Goal: Task Accomplishment & Management: Complete application form

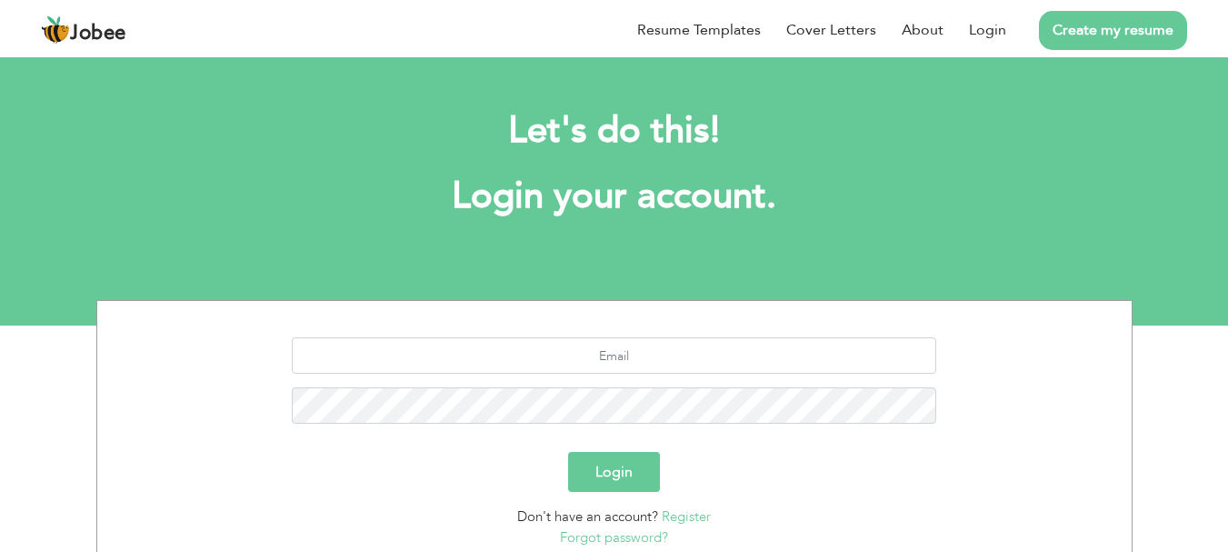
click at [564, 353] on input "text" at bounding box center [614, 355] width 644 height 36
click at [729, 351] on input "nawalfatimarashid@gmail.com" at bounding box center [614, 355] width 644 height 36
type input "iqahmed4279@gmail.com"
click at [619, 476] on button "Login" at bounding box center [614, 472] width 92 height 40
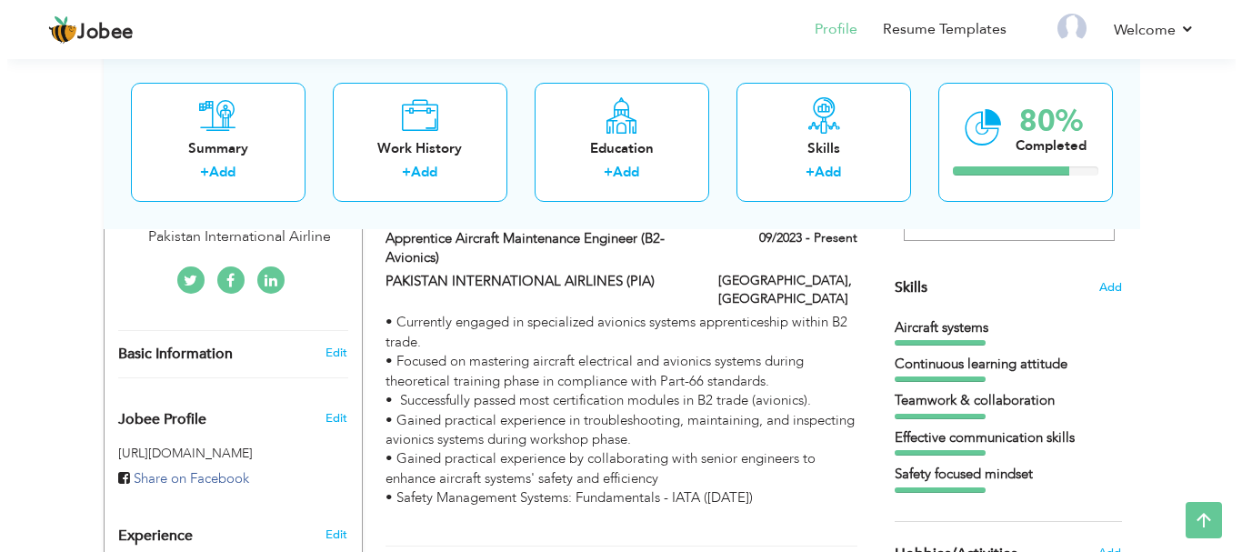
scroll to position [505, 0]
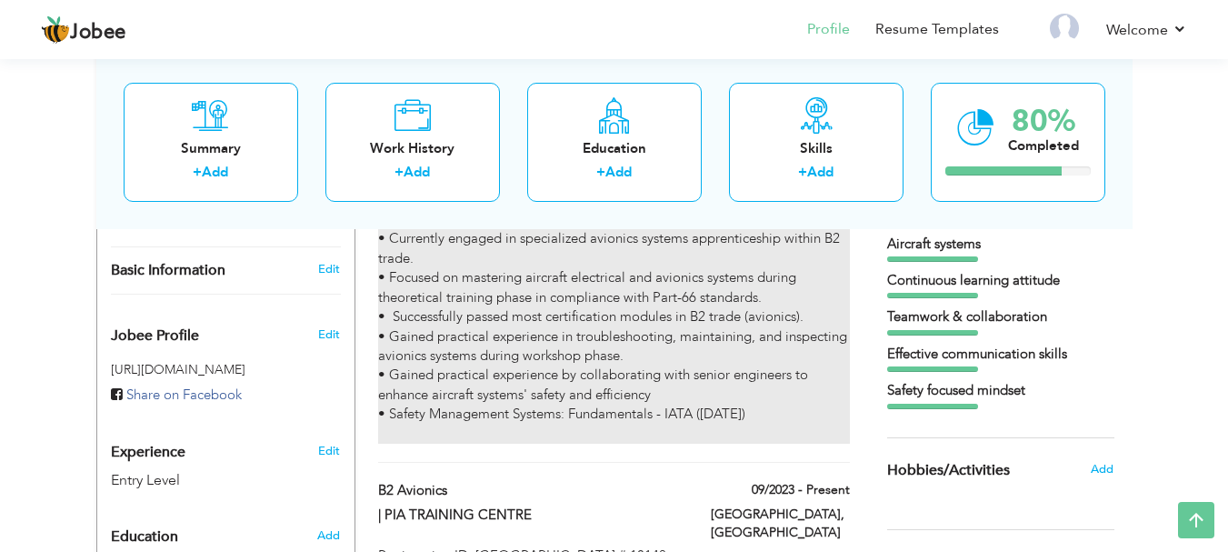
click at [495, 325] on div "• Currently engaged in specialized avionics systems apprenticeship within B2 tr…" at bounding box center [613, 336] width 471 height 215
type input "Apprentice Aircraft Maintenance Engineer (B2- Avionics)"
type input "PAKISTAN INTERNATIONAL AIRLINES (PIA)"
type input "09/2023"
type input "[GEOGRAPHIC_DATA]"
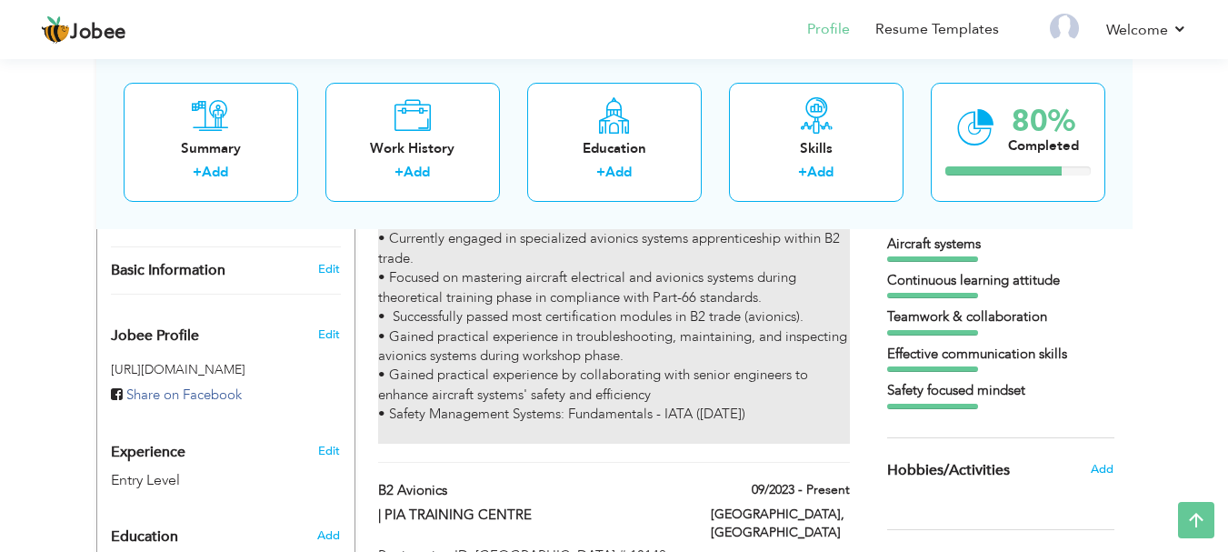
type input "[GEOGRAPHIC_DATA]"
checkbox input "true"
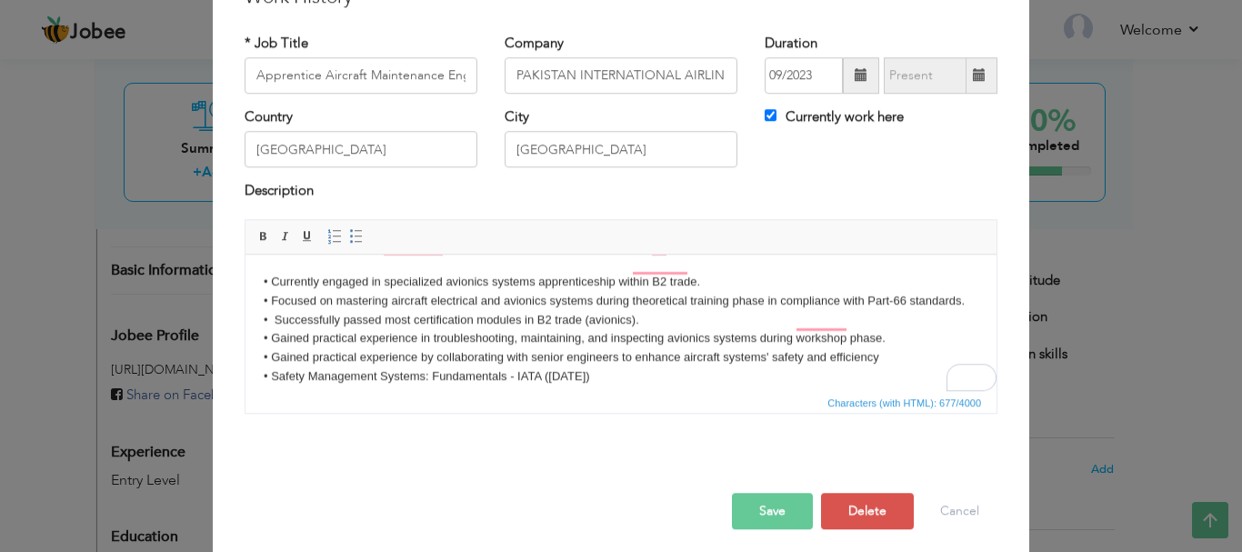
scroll to position [0, 0]
drag, startPoint x: 988, startPoint y: 341, endPoint x: 1246, endPoint y: 559, distance: 338.0
click at [993, 379] on div "• Currently engaged in specialized avionics systems apprenticeship within B2 tr…" at bounding box center [621, 323] width 780 height 208
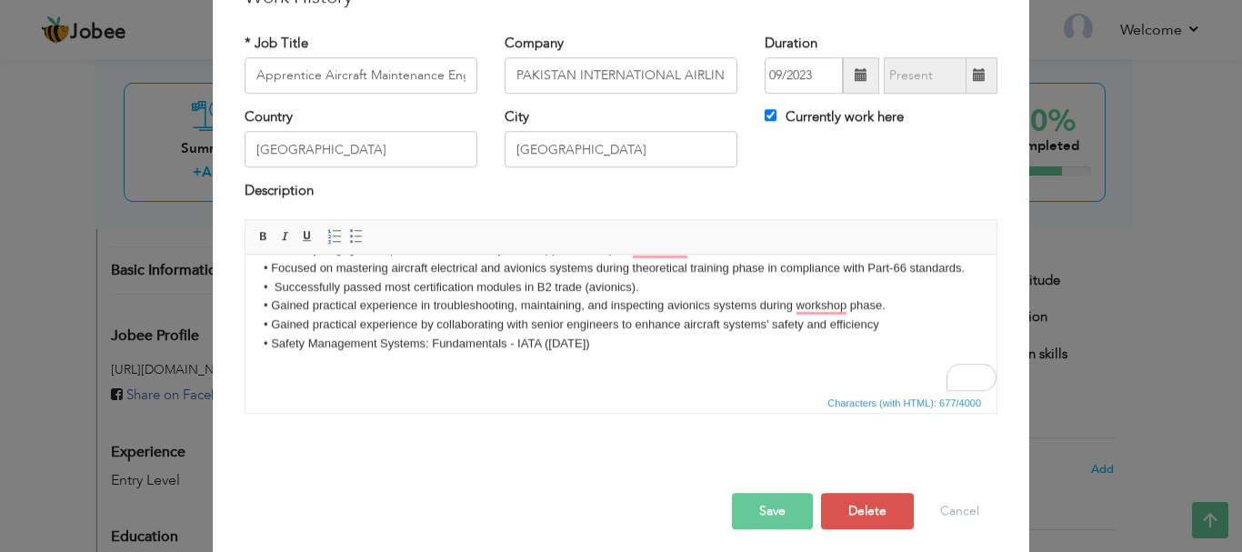
scroll to position [51, 0]
click at [645, 347] on body "• Currently engaged in specialized avionics systems apprenticeship within B2 tr…" at bounding box center [621, 305] width 714 height 133
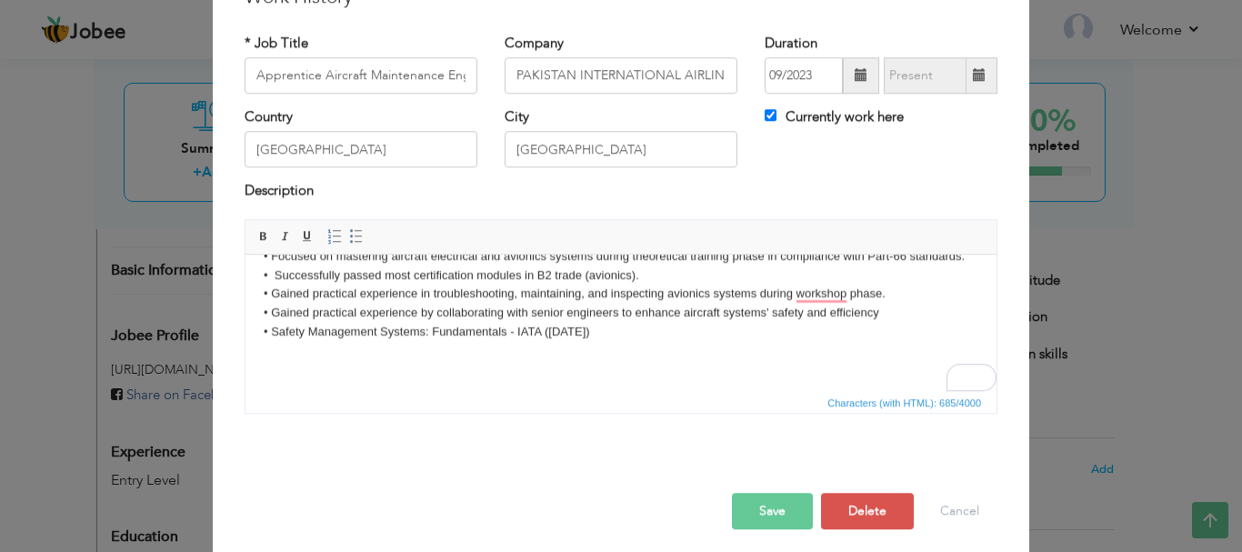
scroll to position [63, 0]
drag, startPoint x: 991, startPoint y: 324, endPoint x: 1233, endPoint y: 635, distance: 394.4
drag, startPoint x: 281, startPoint y: 354, endPoint x: 293, endPoint y: 360, distance: 13.0
click at [293, 360] on body "• Currently engaged in specialized avionics systems apprenticeship within B2 tr…" at bounding box center [621, 299] width 714 height 145
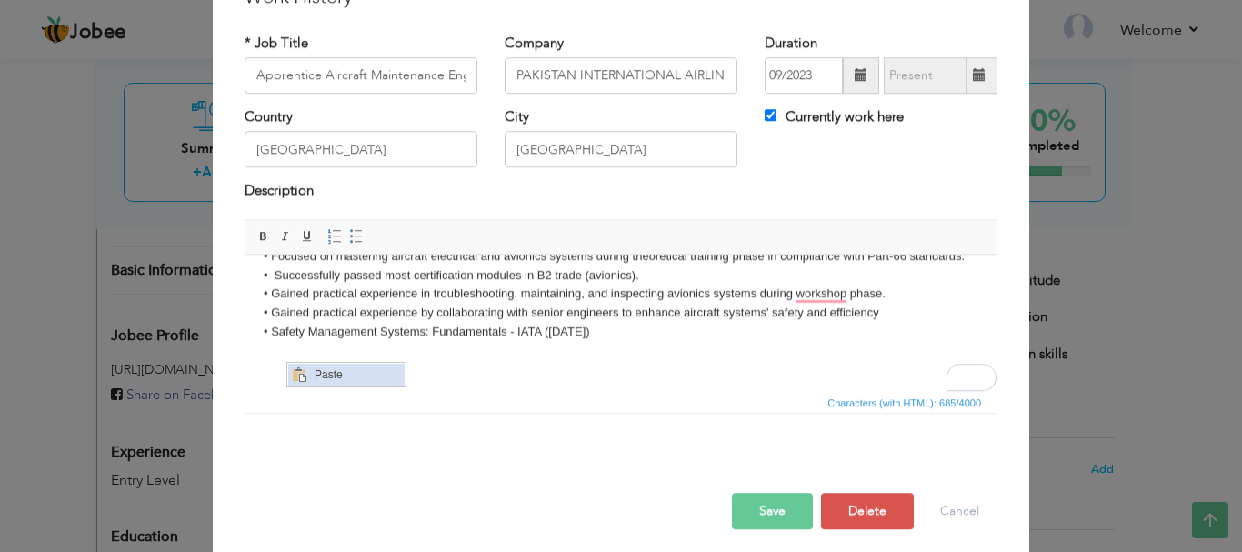
click at [308, 363] on span "Paste" at bounding box center [345, 374] width 116 height 22
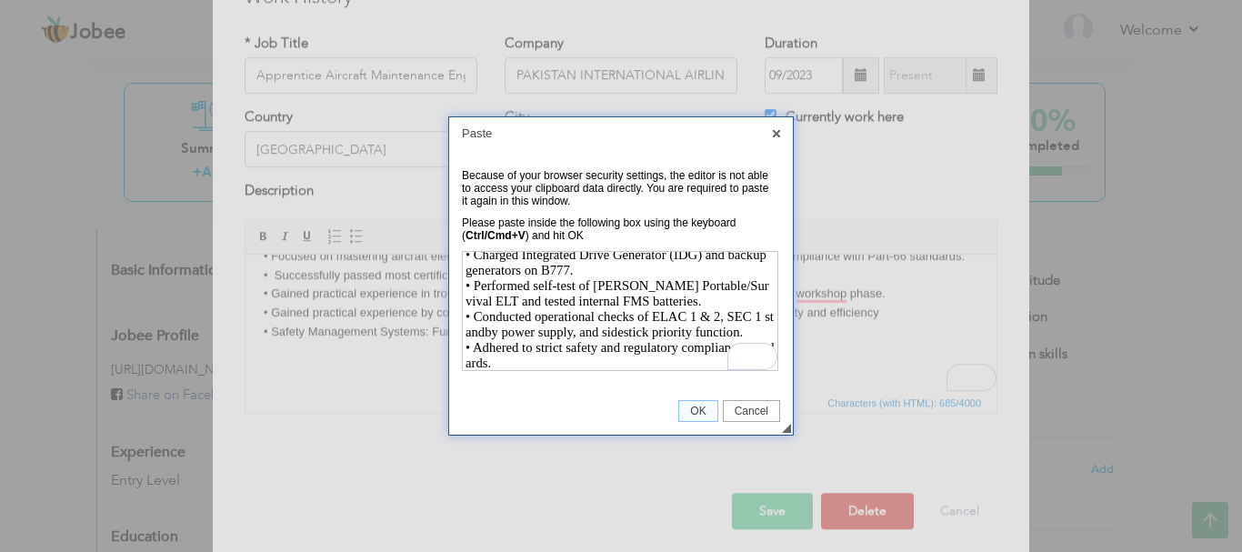
scroll to position [189, 0]
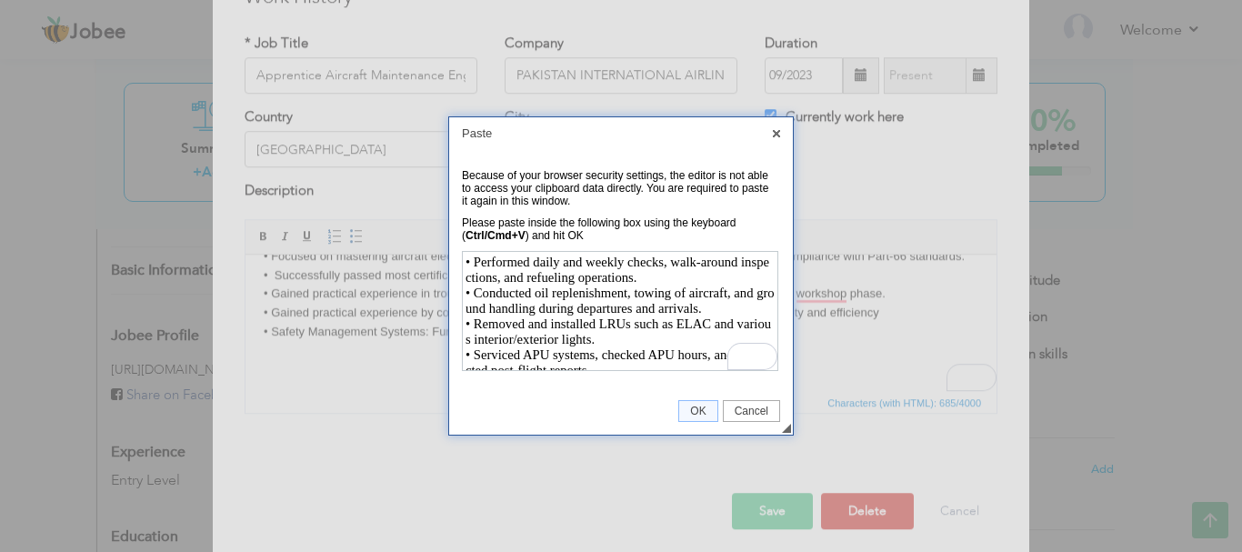
click at [699, 397] on td "◢ OK Cancel" at bounding box center [621, 410] width 344 height 47
click at [699, 406] on span "OK" at bounding box center [697, 410] width 37 height 13
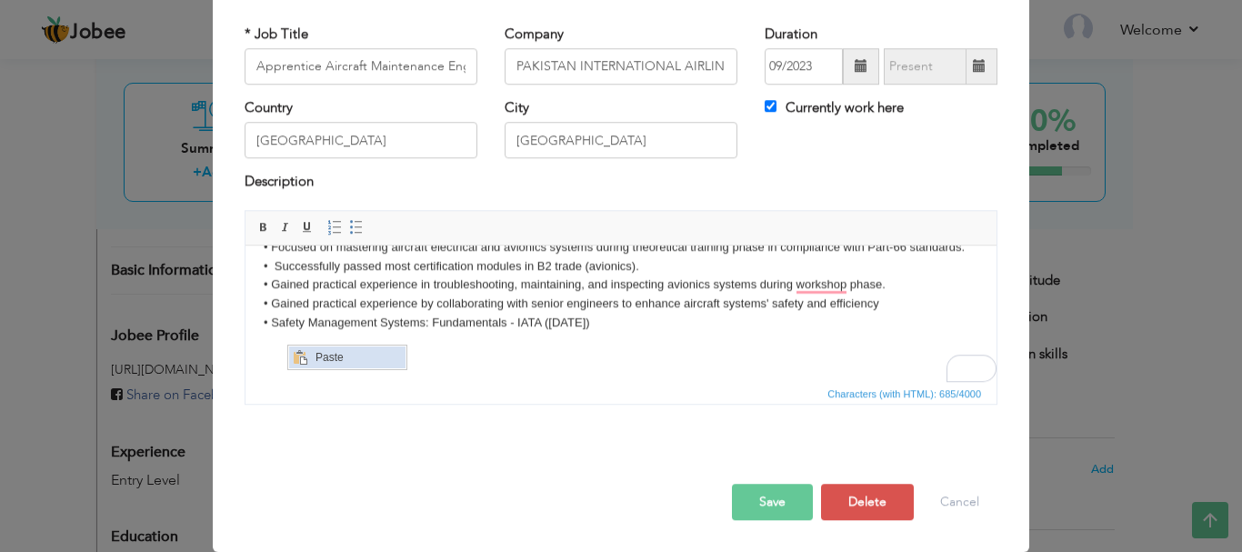
click at [306, 354] on span "Context Menu Options" at bounding box center [299, 356] width 22 height 22
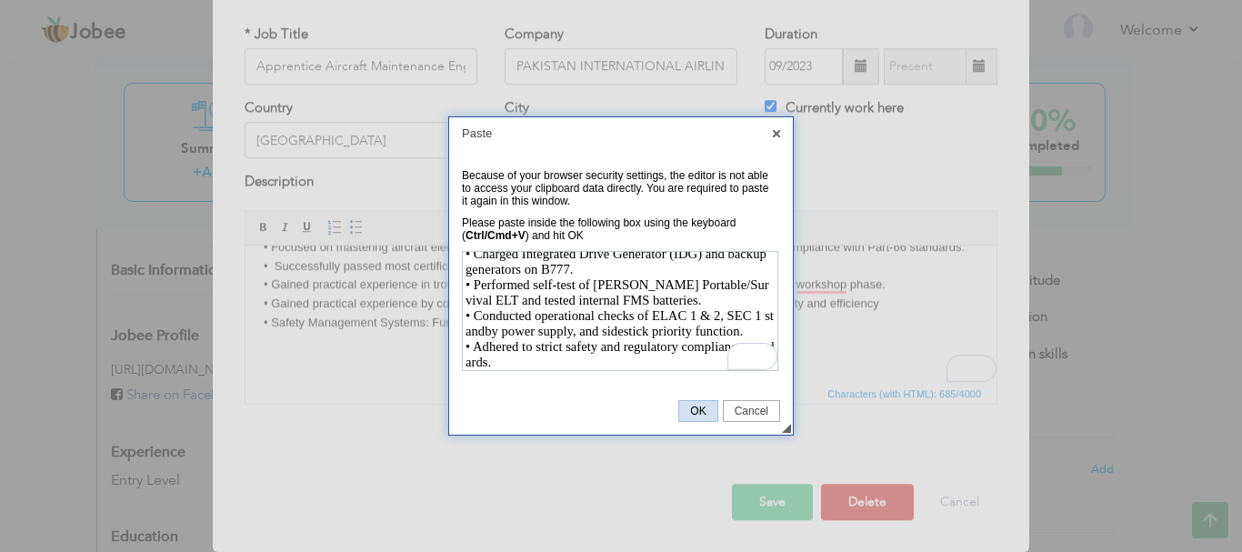
click at [696, 408] on span "OK" at bounding box center [697, 410] width 37 height 13
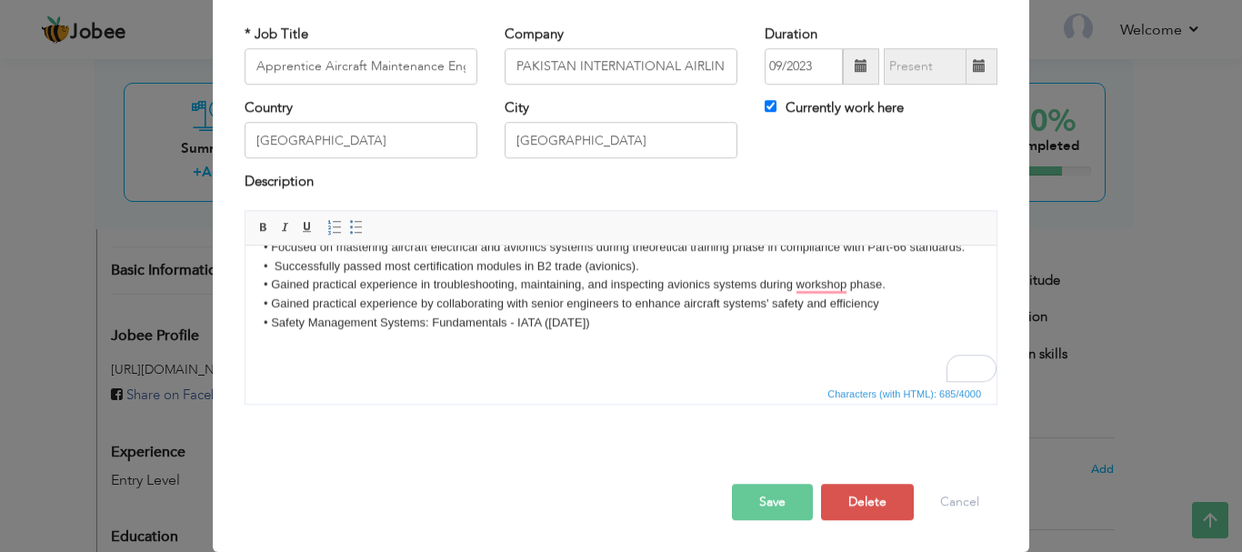
drag, startPoint x: 983, startPoint y: 326, endPoint x: 1221, endPoint y: 598, distance: 361.3
click at [475, 340] on body "• Currently engaged in specialized avionics systems apprenticeship within B2 tr…" at bounding box center [621, 290] width 714 height 145
click at [500, 286] on p "• Currently engaged in specialized avionics systems apprenticeship within B2 tr…" at bounding box center [621, 275] width 714 height 114
click at [310, 338] on body "• Currently engaged in specialized avionics systems apprenticeship within B2 tr…" at bounding box center [621, 290] width 714 height 145
click at [272, 334] on body "• Currently engaged in specialized avionics systems apprenticeship within B2 tr…" at bounding box center [621, 290] width 714 height 145
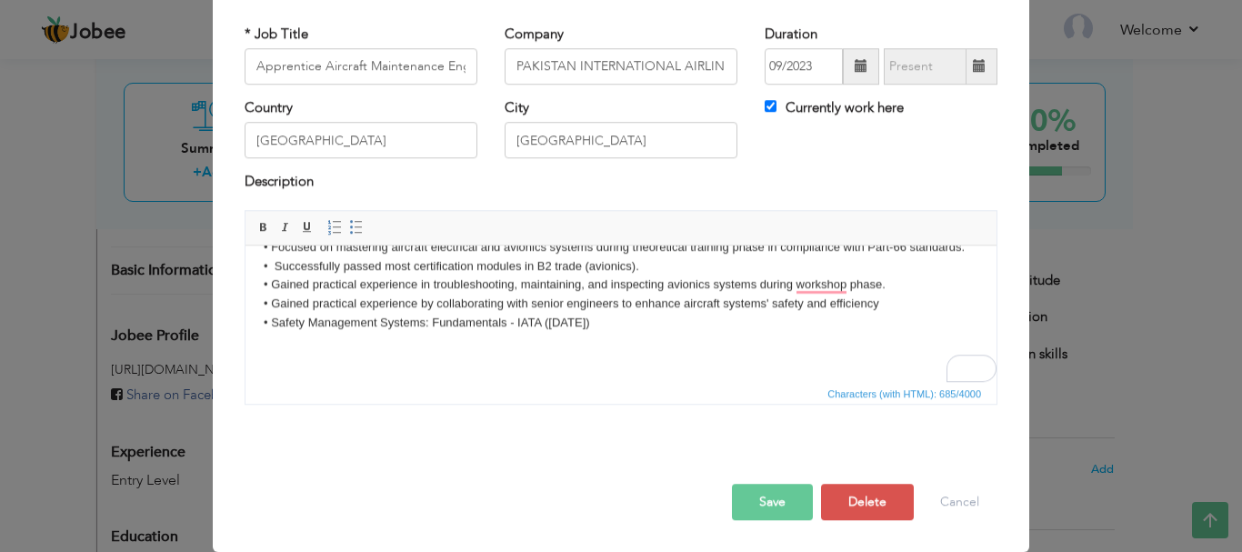
click at [272, 334] on body "• Currently engaged in specialized avionics systems apprenticeship within B2 tr…" at bounding box center [621, 290] width 714 height 145
click at [321, 337] on body "• Currently engaged in specialized avionics systems apprenticeship within B2 tr…" at bounding box center [621, 290] width 714 height 145
drag, startPoint x: 321, startPoint y: 379, endPoint x: 617, endPoint y: 741, distance: 467.6
click at [321, 379] on span "Paste" at bounding box center [365, 373] width 95 height 22
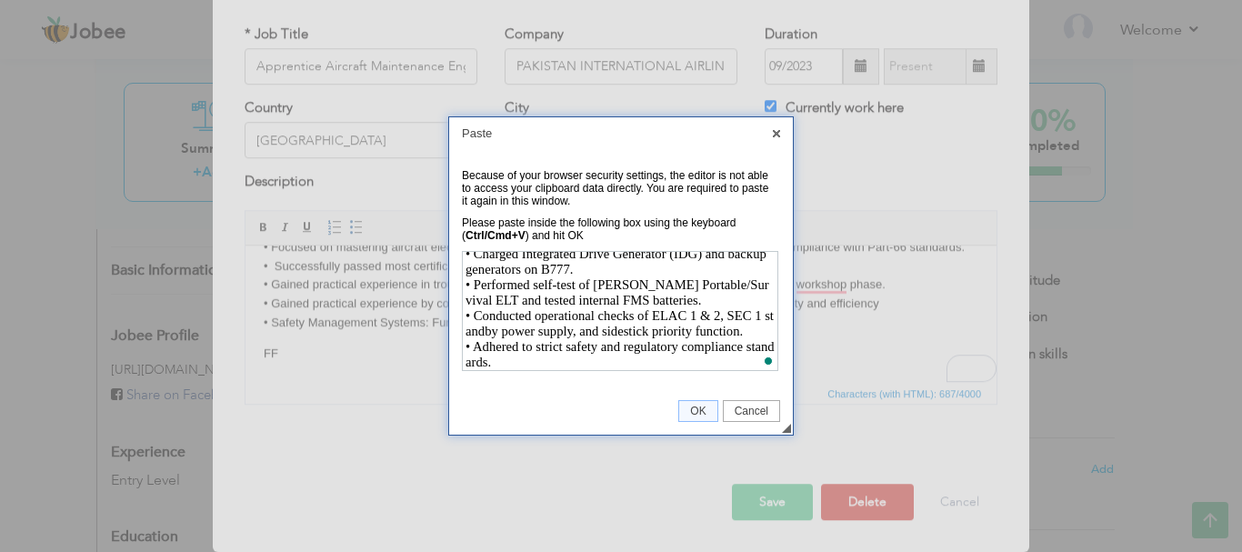
scroll to position [239, 0]
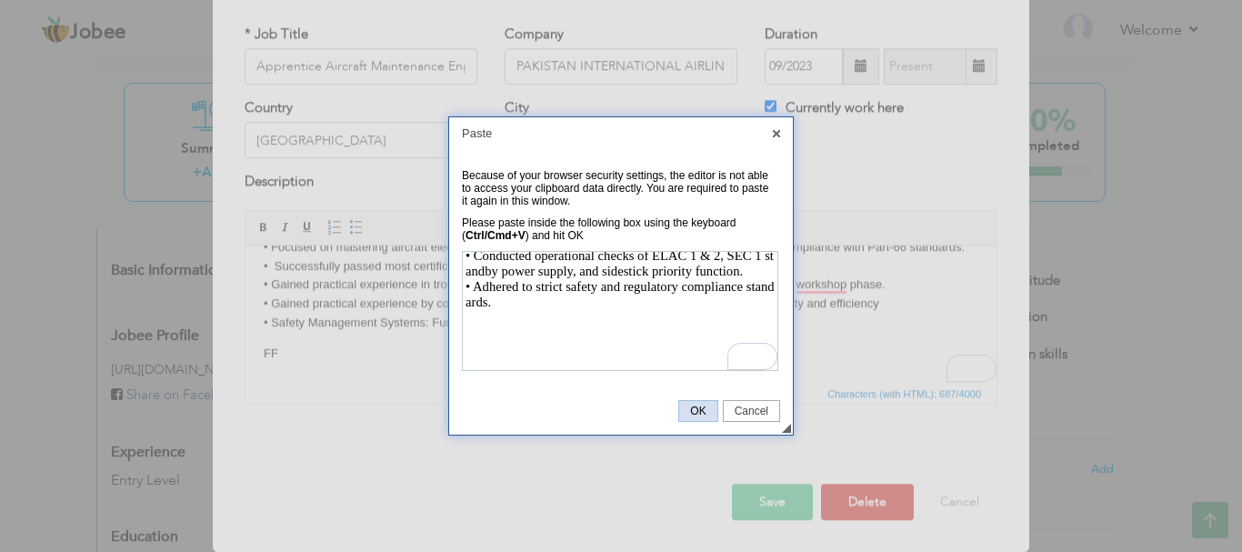
click at [696, 409] on span "OK" at bounding box center [697, 410] width 37 height 13
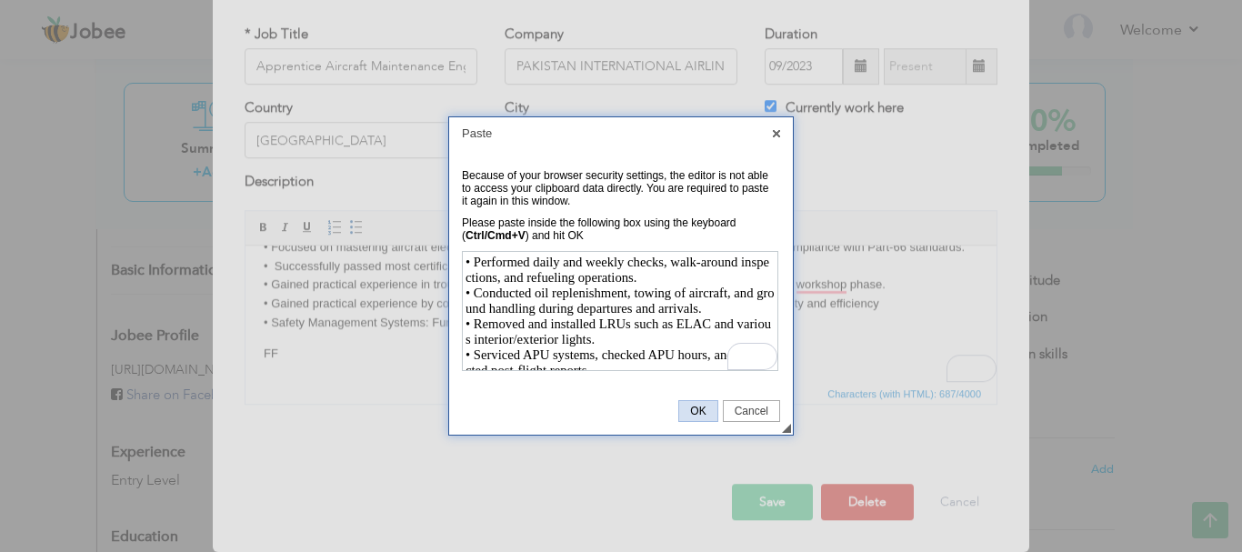
scroll to position [0, 0]
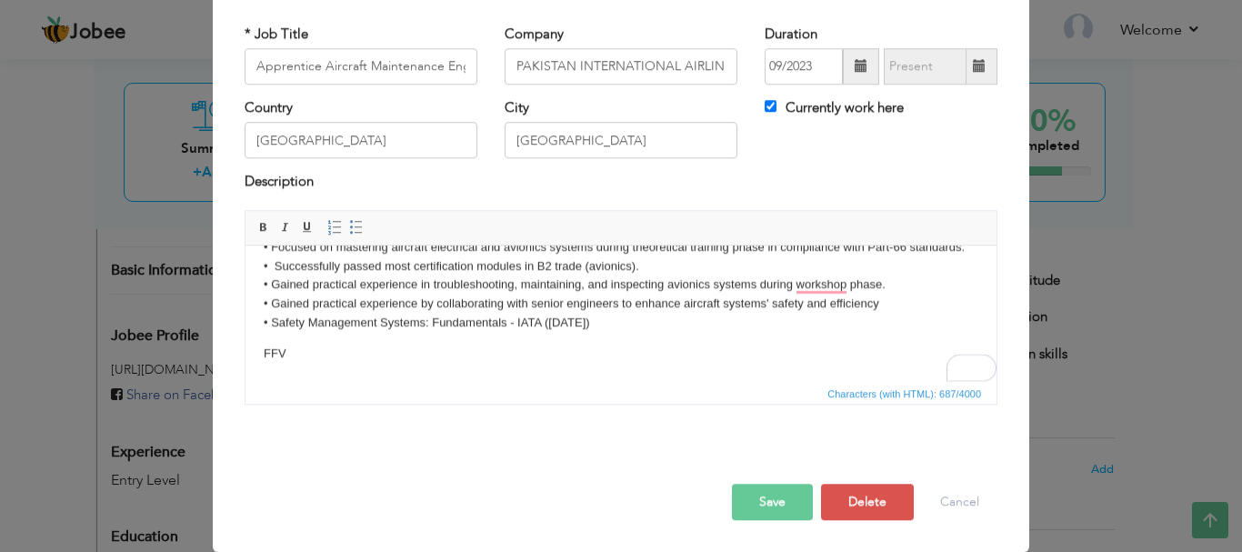
drag, startPoint x: 456, startPoint y: 364, endPoint x: 331, endPoint y: 352, distance: 126.1
click at [331, 352] on p "FFV" at bounding box center [621, 353] width 714 height 19
drag, startPoint x: 324, startPoint y: 366, endPoint x: 296, endPoint y: 352, distance: 31.7
click at [296, 352] on p "FFV" at bounding box center [621, 353] width 714 height 19
drag, startPoint x: 295, startPoint y: 361, endPoint x: 534, endPoint y: 606, distance: 342.6
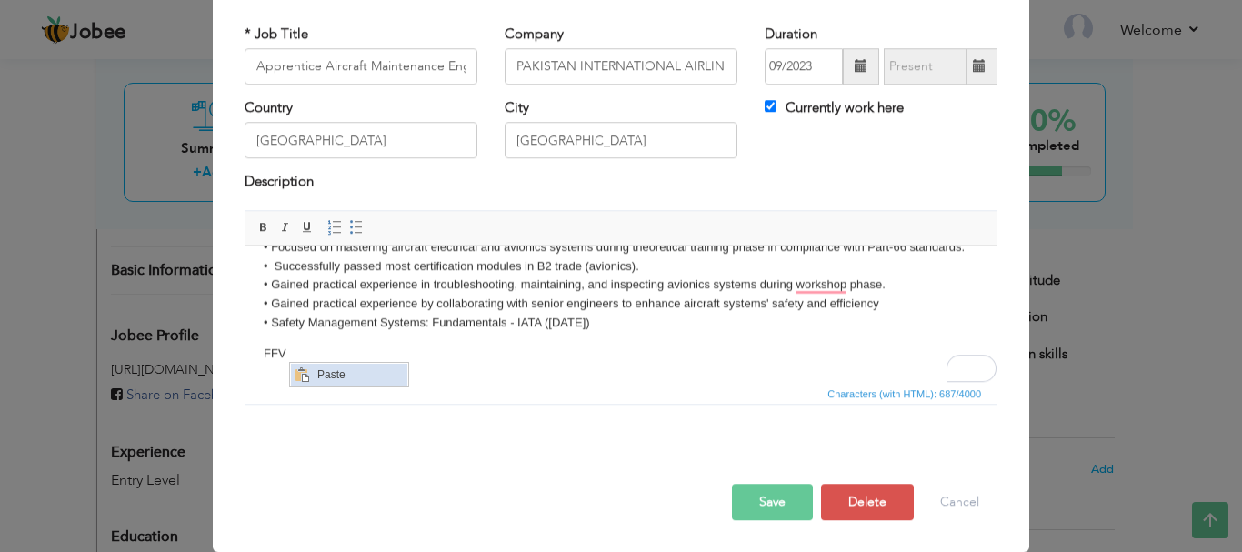
click at [324, 376] on span "Paste" at bounding box center [359, 374] width 95 height 22
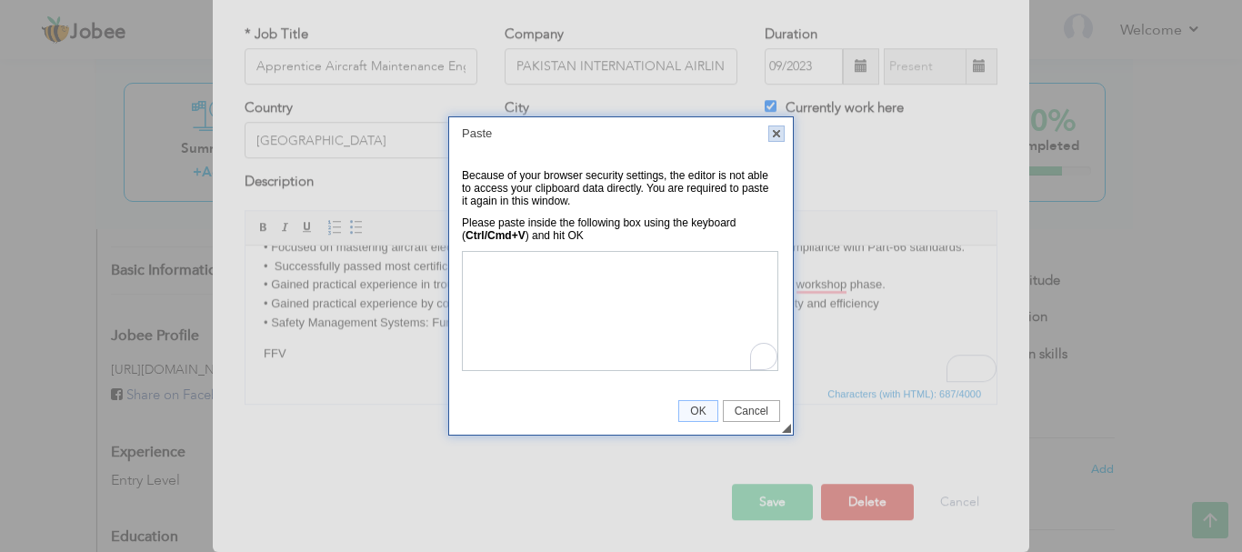
click at [782, 137] on link "X" at bounding box center [776, 133] width 16 height 16
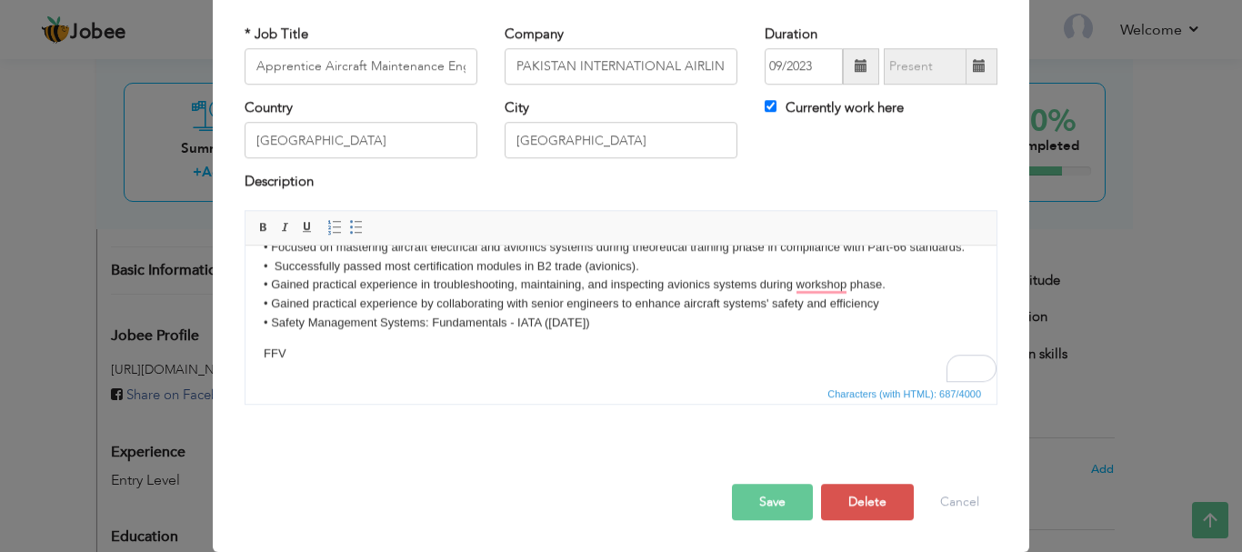
drag, startPoint x: 306, startPoint y: 356, endPoint x: 248, endPoint y: 356, distance: 58.2
click at [248, 356] on html "• Currently engaged in specialized avionics systems apprenticeship within B2 tr…" at bounding box center [620, 290] width 751 height 181
drag, startPoint x: 328, startPoint y: 314, endPoint x: 329, endPoint y: 324, distance: 10.9
click at [329, 358] on span "Context Menu Options" at bounding box center [332, 361] width 15 height 15
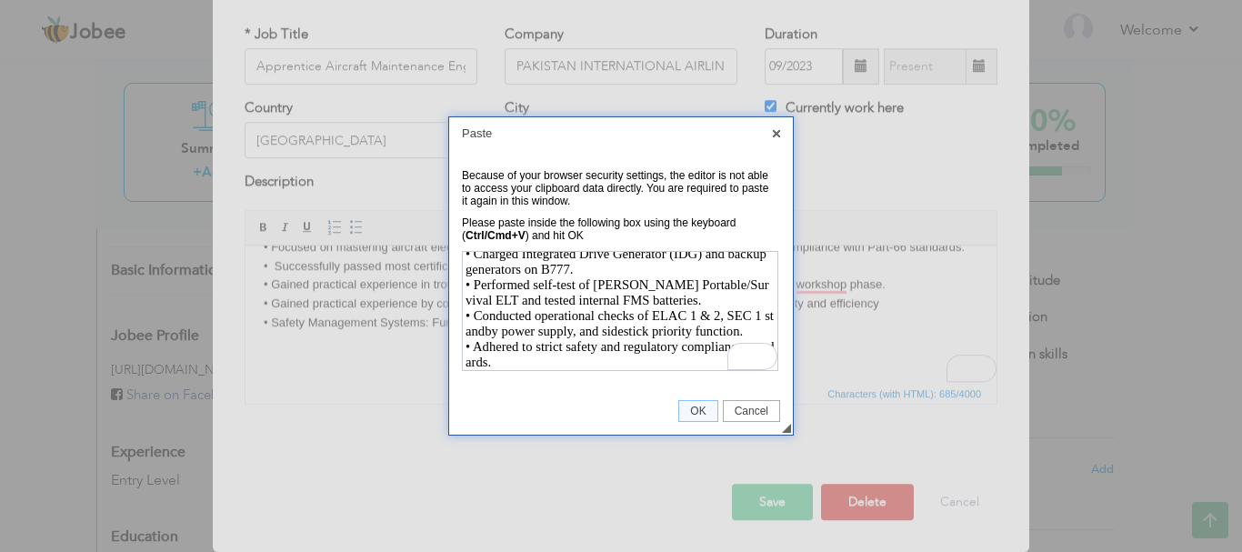
scroll to position [209, 0]
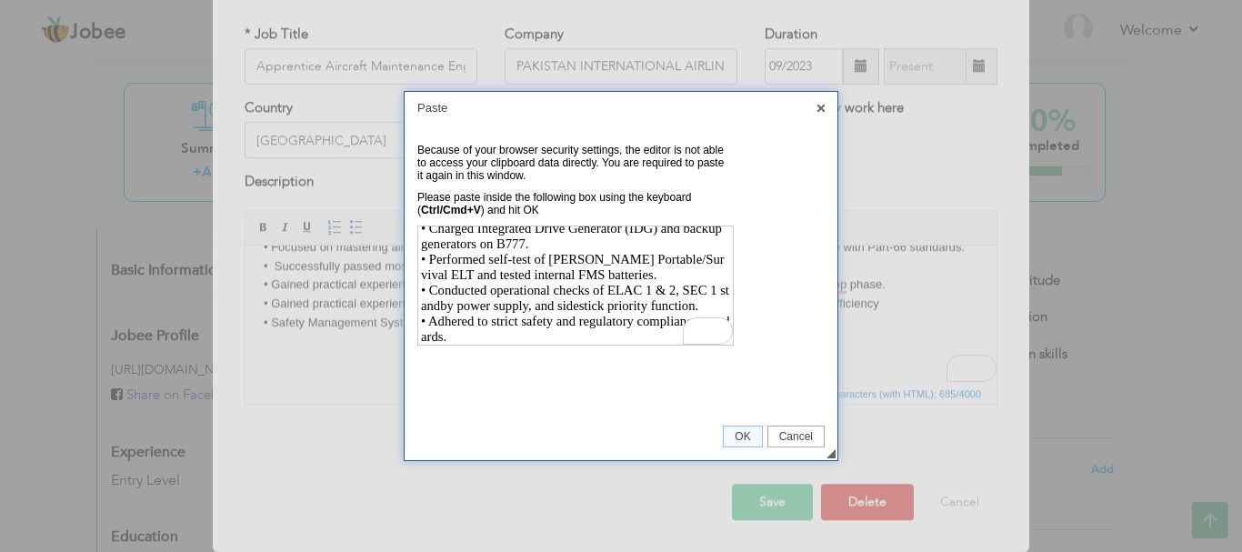
drag, startPoint x: 786, startPoint y: 432, endPoint x: 831, endPoint y: 457, distance: 51.3
click at [831, 457] on div "◢" at bounding box center [830, 453] width 9 height 9
click at [756, 429] on link "OK" at bounding box center [742, 436] width 39 height 22
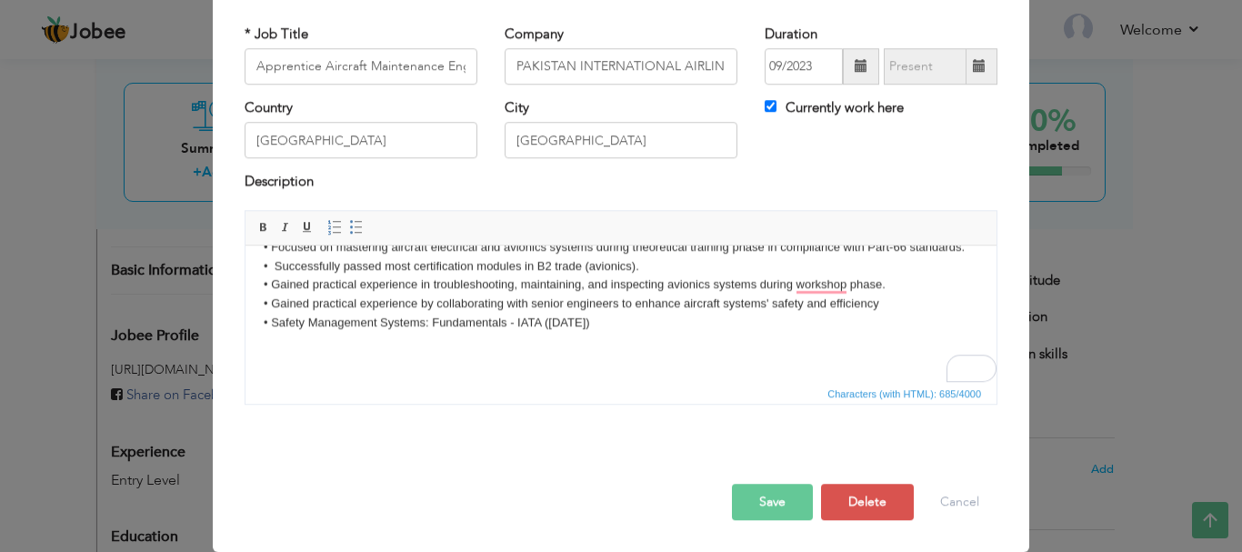
scroll to position [0, 0]
click at [774, 502] on button "Save" at bounding box center [772, 502] width 81 height 36
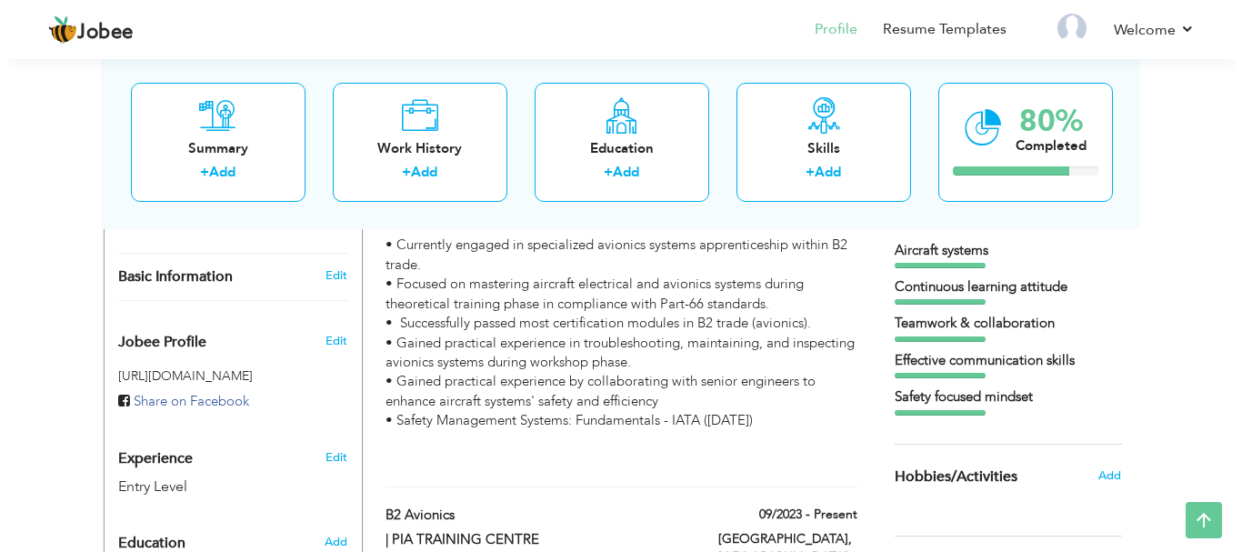
scroll to position [514, 0]
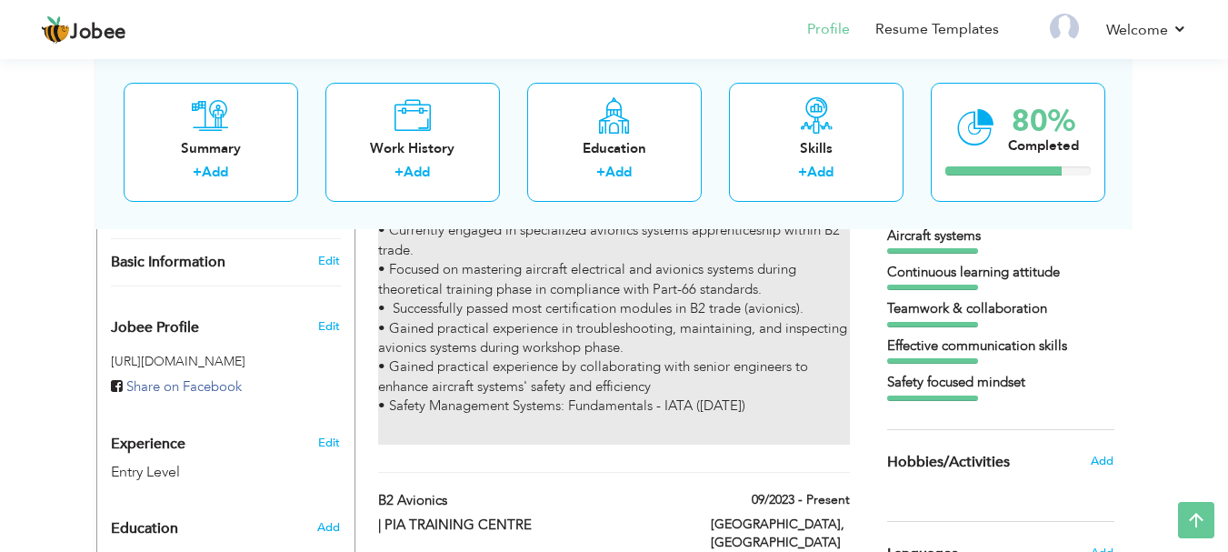
click at [635, 384] on p "• Currently engaged in specialized avionics systems apprenticeship within B2 tr…" at bounding box center [613, 318] width 471 height 195
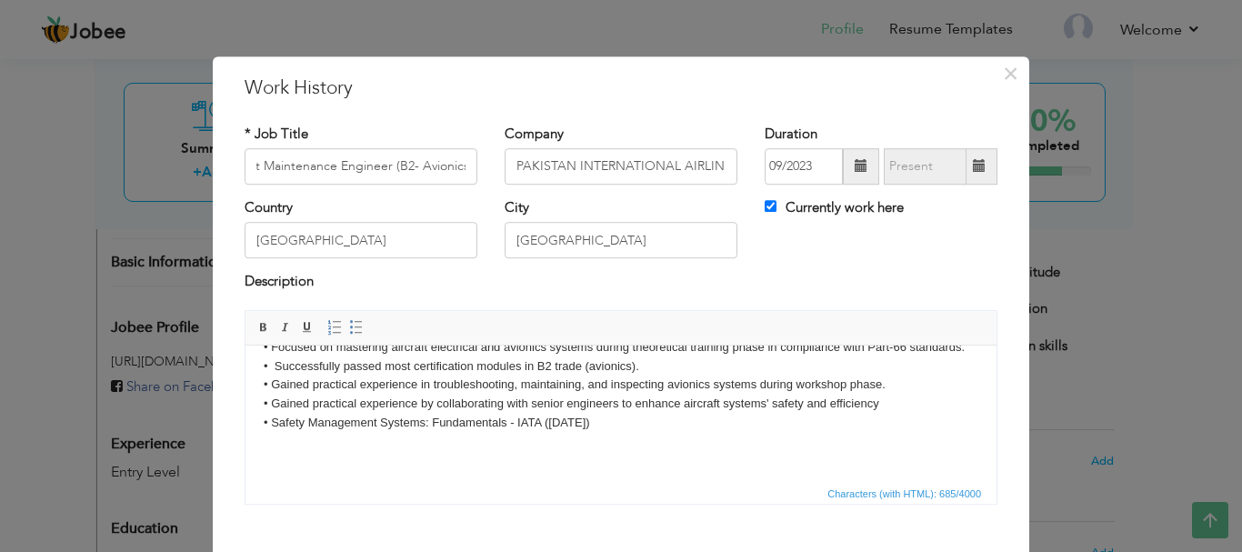
scroll to position [0, 0]
click at [517, 444] on span "Paste" at bounding box center [540, 446] width 95 height 22
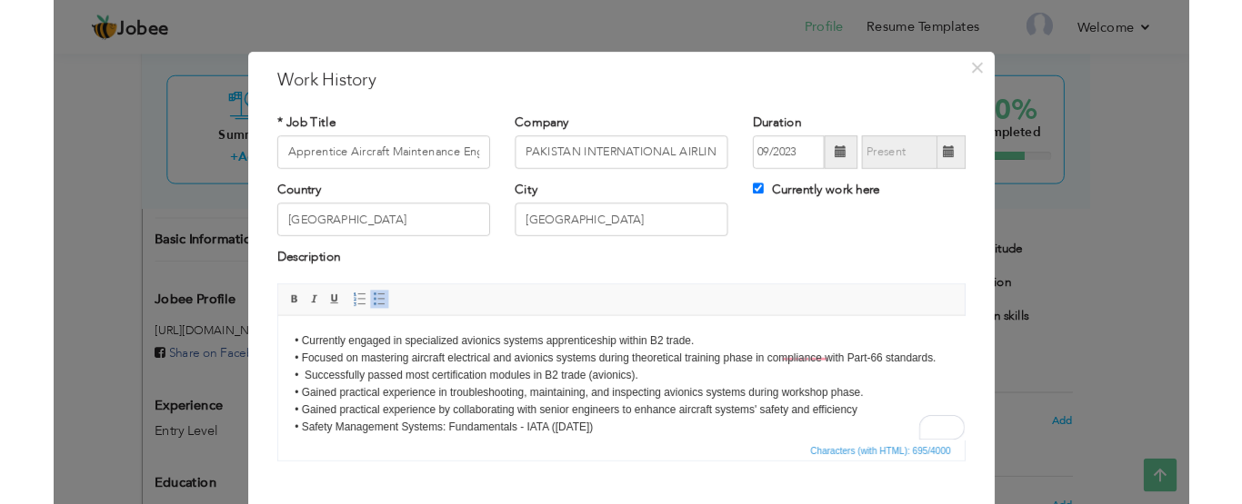
scroll to position [63, 0]
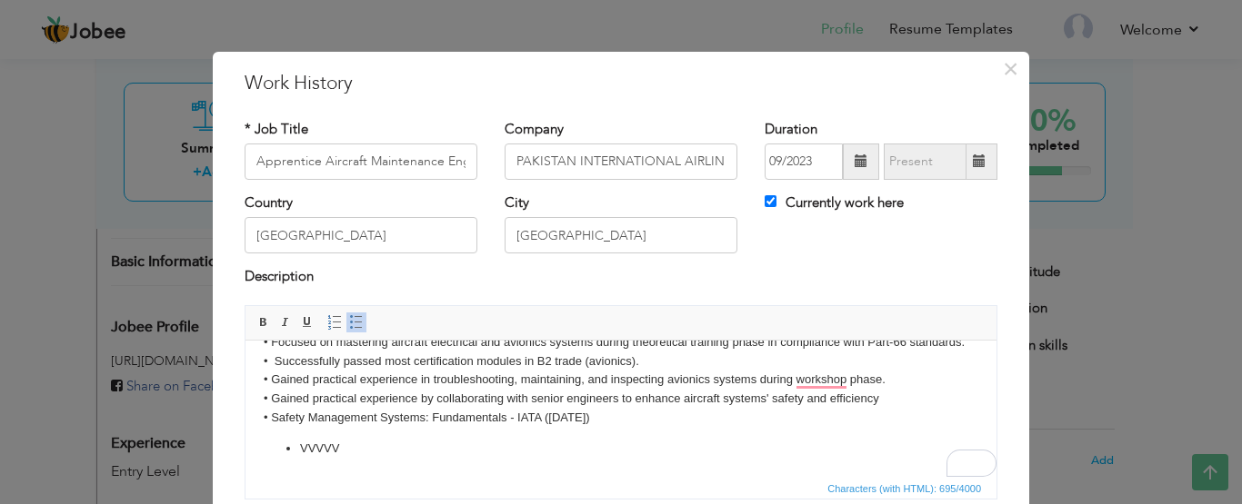
click at [410, 444] on li "VVVVV" at bounding box center [621, 448] width 642 height 19
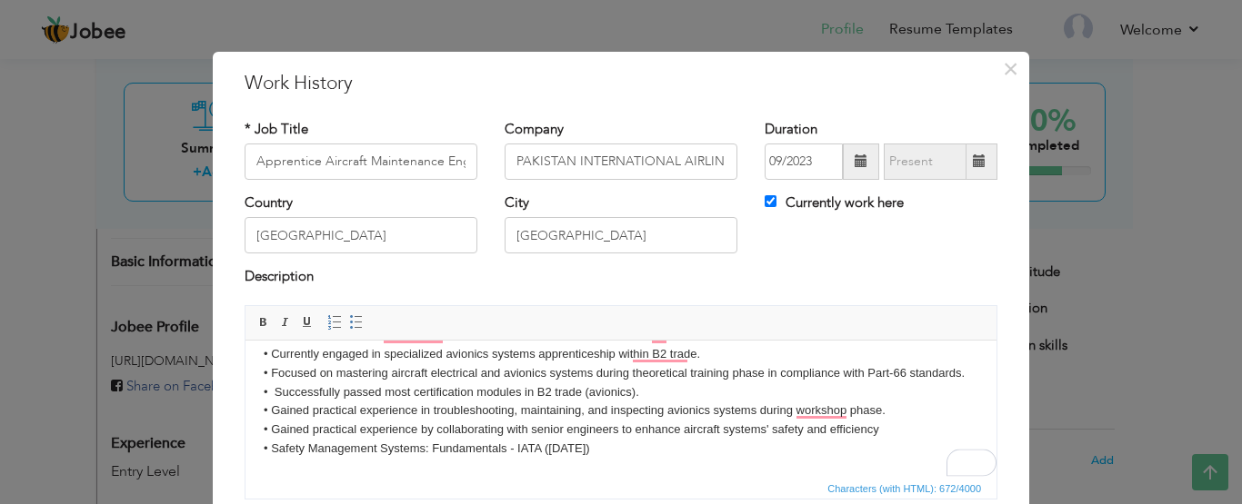
scroll to position [51, 0]
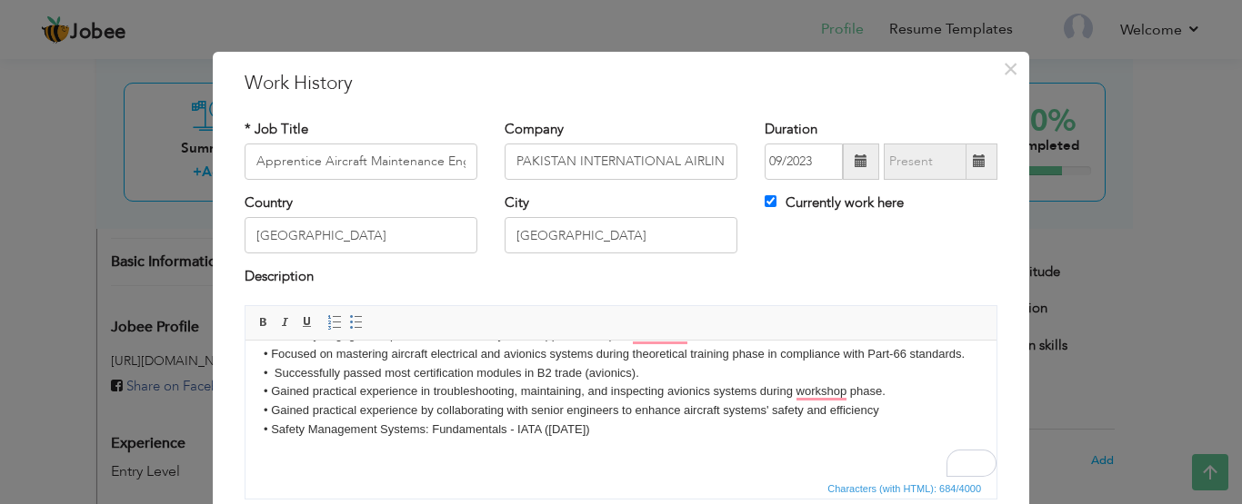
drag, startPoint x: 275, startPoint y: 459, endPoint x: 431, endPoint y: 465, distance: 155.6
click at [437, 473] on html "• Currently engaged in specialized avionics systems apprenticeship within B2 tr…" at bounding box center [620, 391] width 751 height 169
click at [281, 446] on p "• Currently engaged in specialized avionics systems apprenticeship within B2 tr…" at bounding box center [621, 391] width 714 height 133
click at [297, 467] on span "Paste" at bounding box center [344, 459] width 95 height 22
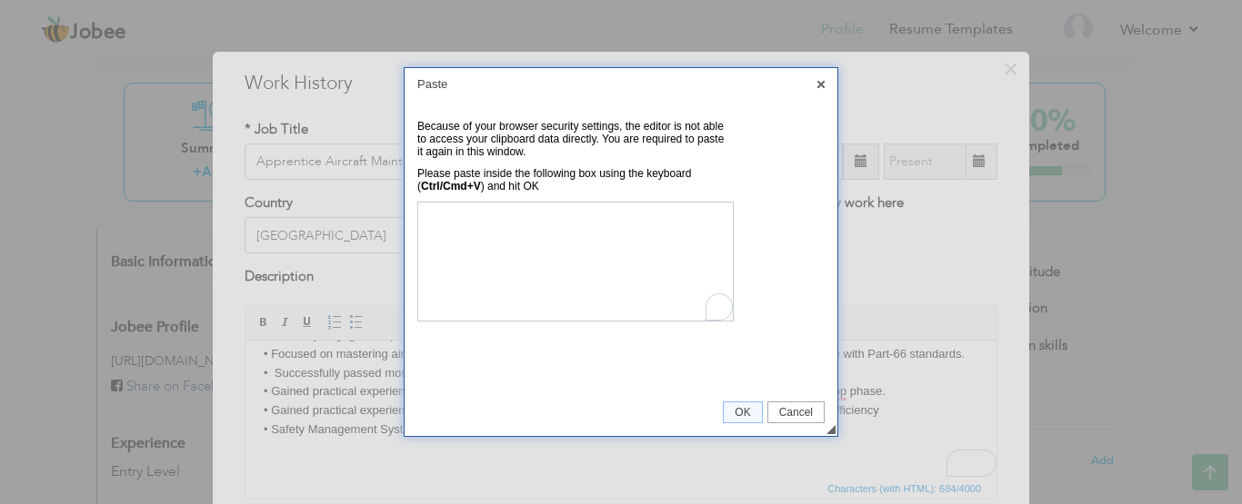
click at [823, 77] on link "X" at bounding box center [821, 84] width 16 height 16
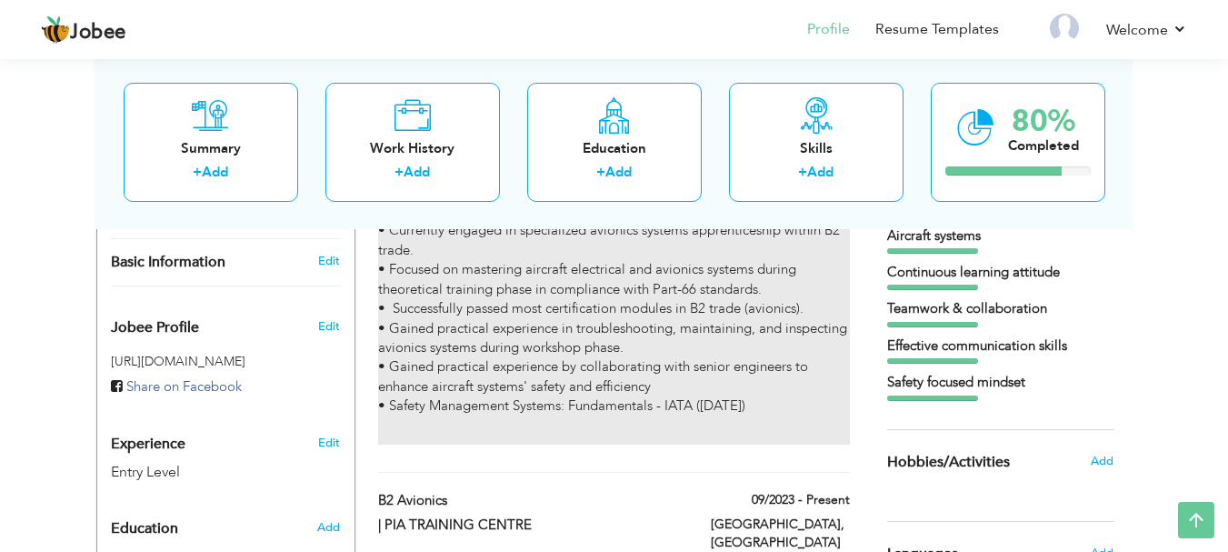
click at [571, 362] on p "• Currently engaged in specialized avionics systems apprenticeship within B2 tr…" at bounding box center [613, 318] width 471 height 195
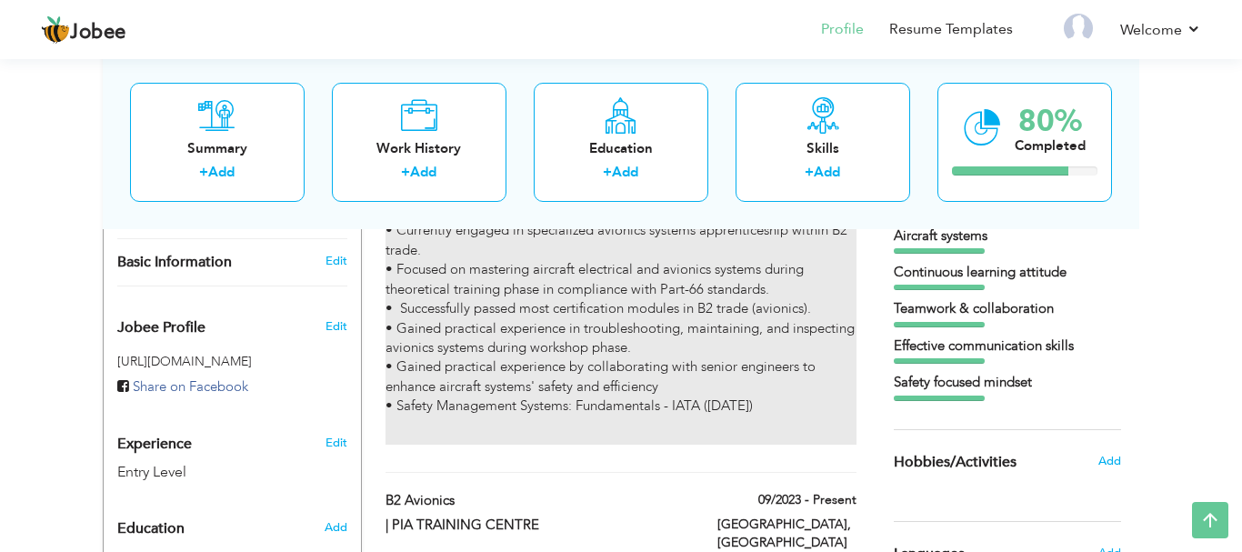
type input "Apprentice Aircraft Maintenance Engineer (B2- Avionics)"
type input "PAKISTAN INTERNATIONAL AIRLINES (PIA)"
type input "09/2023"
type input "[GEOGRAPHIC_DATA]"
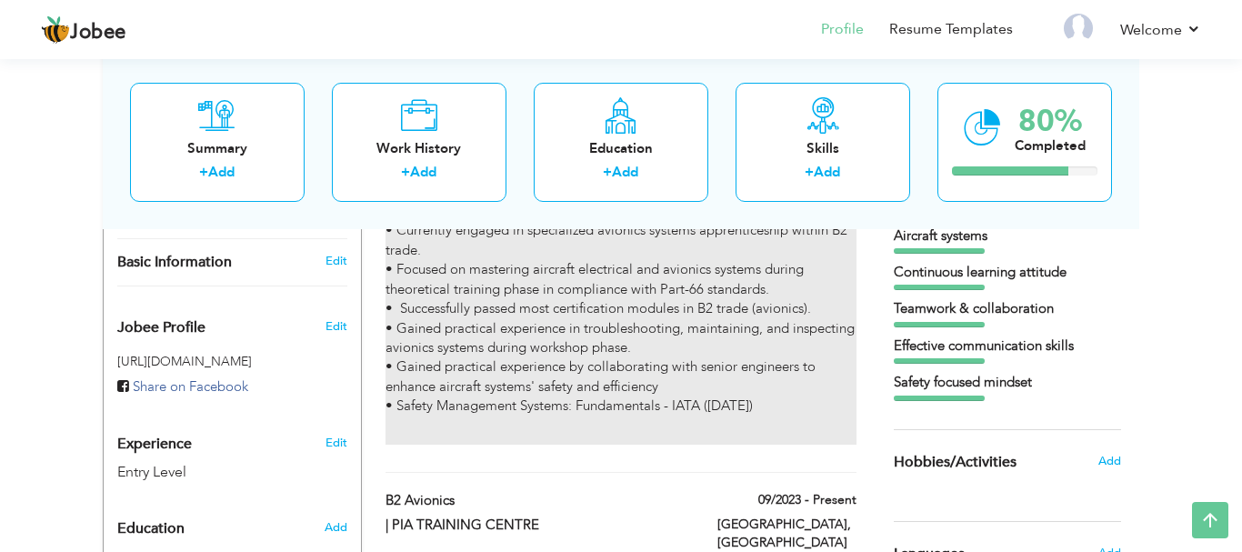
checkbox input "true"
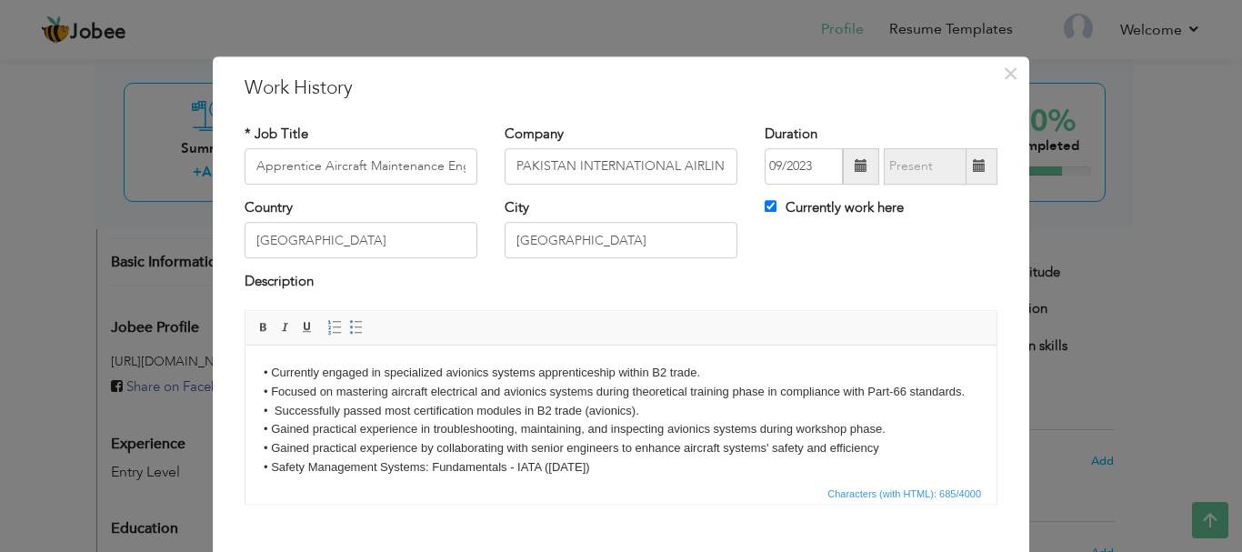
scroll to position [63, 0]
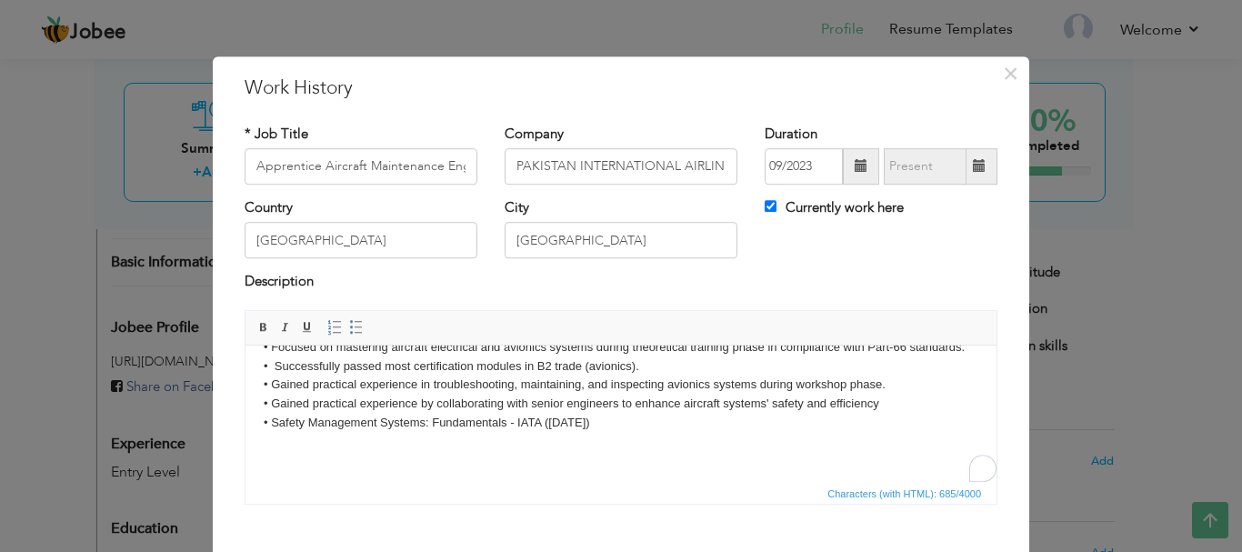
click at [649, 417] on p "• Currently engaged in specialized avionics systems apprenticeship within B2 tr…" at bounding box center [621, 375] width 714 height 114
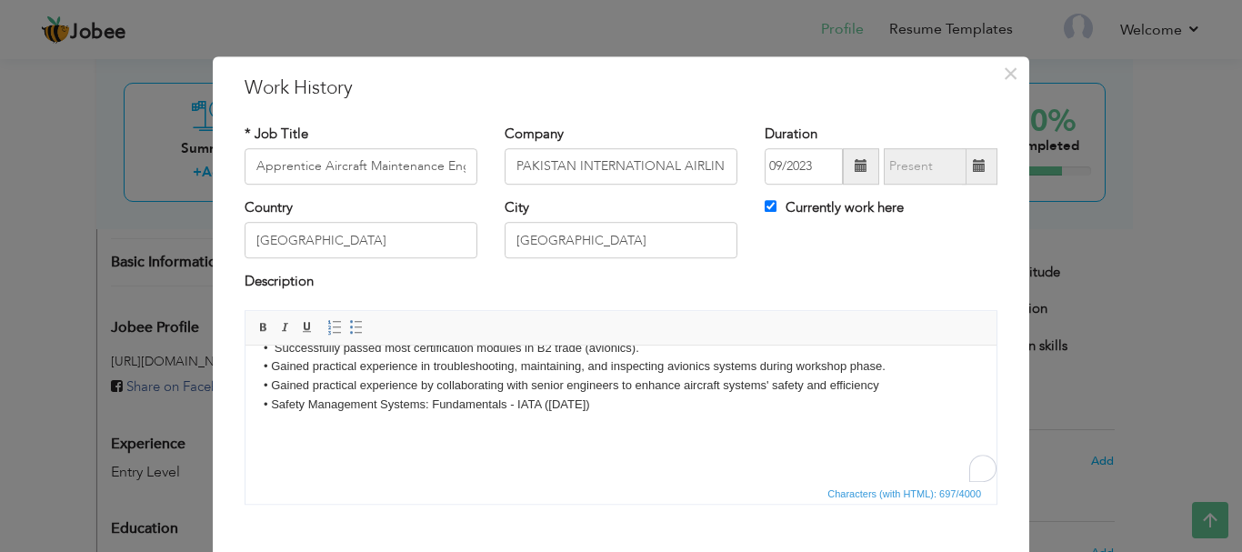
scroll to position [0, 0]
click at [278, 423] on p "• Currently engaged in specialized avionics systems apprenticeship within B2 tr…" at bounding box center [621, 366] width 714 height 133
click at [264, 433] on p "• Currently engaged in specialized avionics systems apprenticeship within B2 tr…" at bounding box center [621, 366] width 714 height 133
drag, startPoint x: 267, startPoint y: 438, endPoint x: 508, endPoint y: 784, distance: 421.1
click at [294, 457] on span "Paste" at bounding box center [331, 451] width 95 height 22
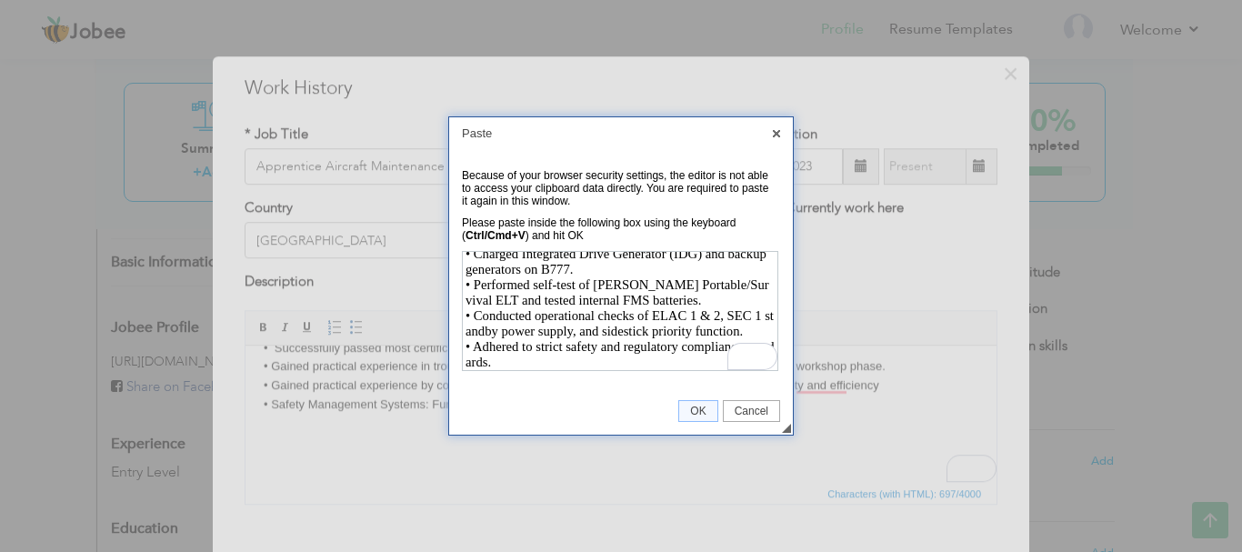
scroll to position [209, 0]
click at [704, 404] on span "OK" at bounding box center [697, 410] width 37 height 13
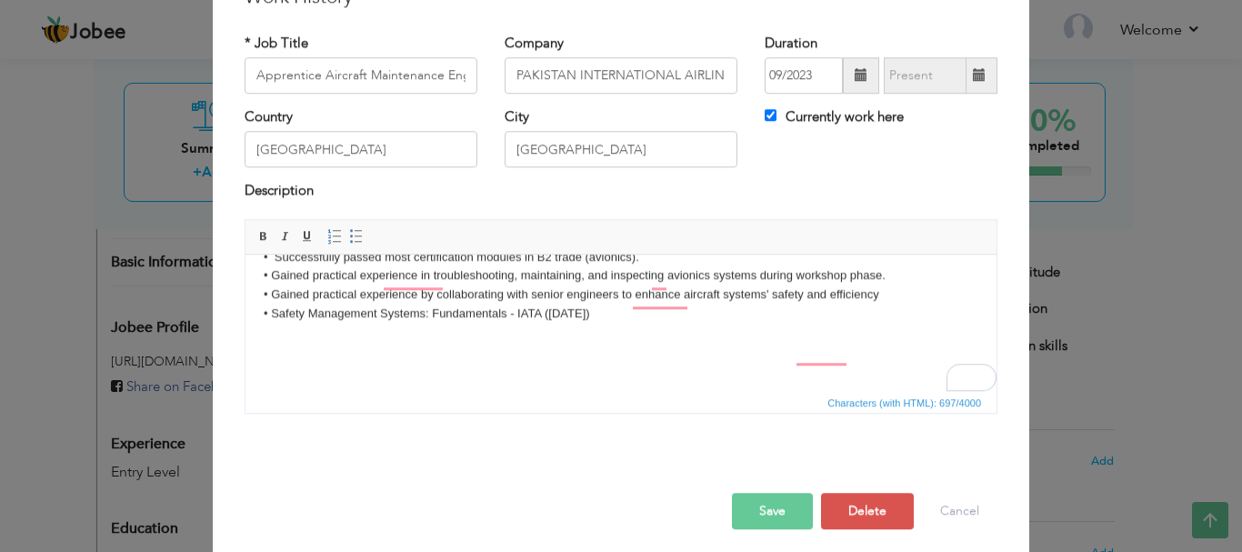
scroll to position [82, 0]
drag, startPoint x: 994, startPoint y: 326, endPoint x: 1203, endPoint y: 626, distance: 365.6
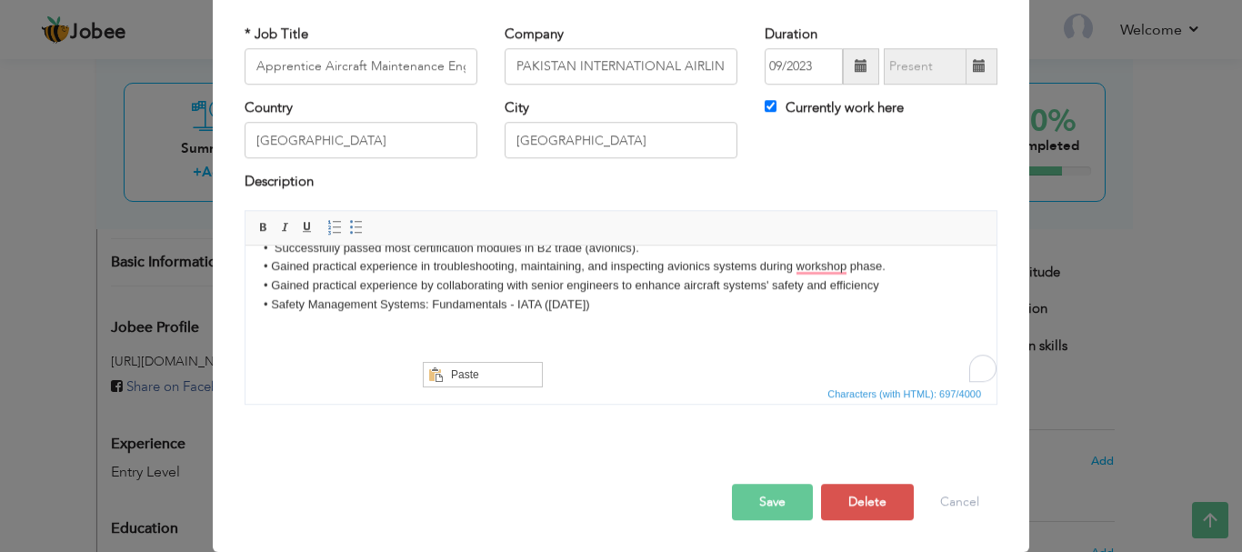
click at [472, 384] on div "Paste" at bounding box center [482, 374] width 118 height 24
click at [477, 374] on span "Paste" at bounding box center [492, 374] width 95 height 22
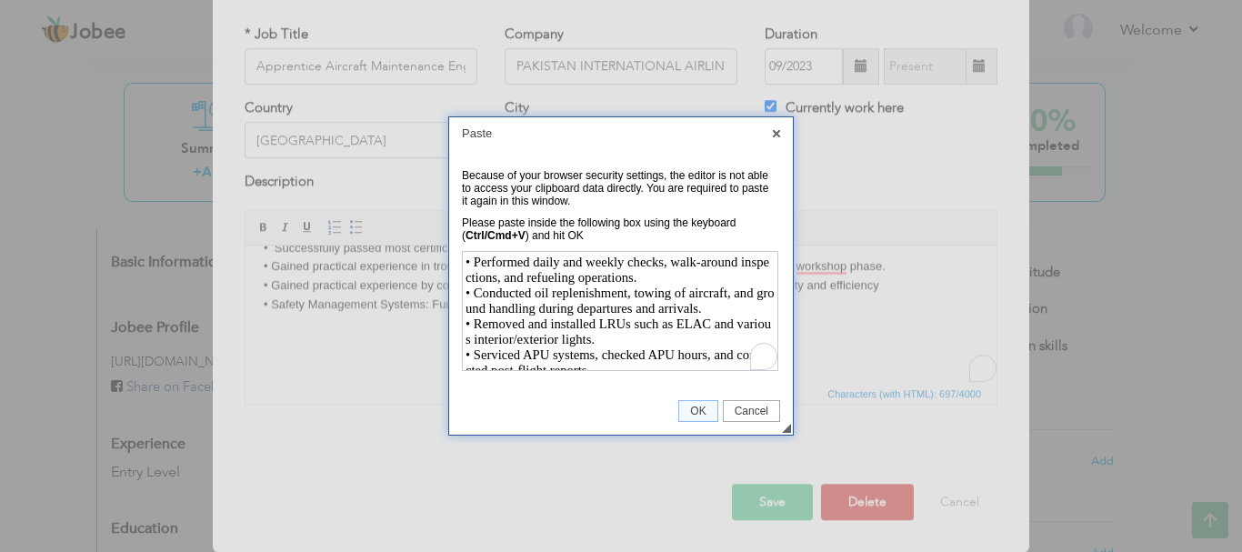
scroll to position [209, 0]
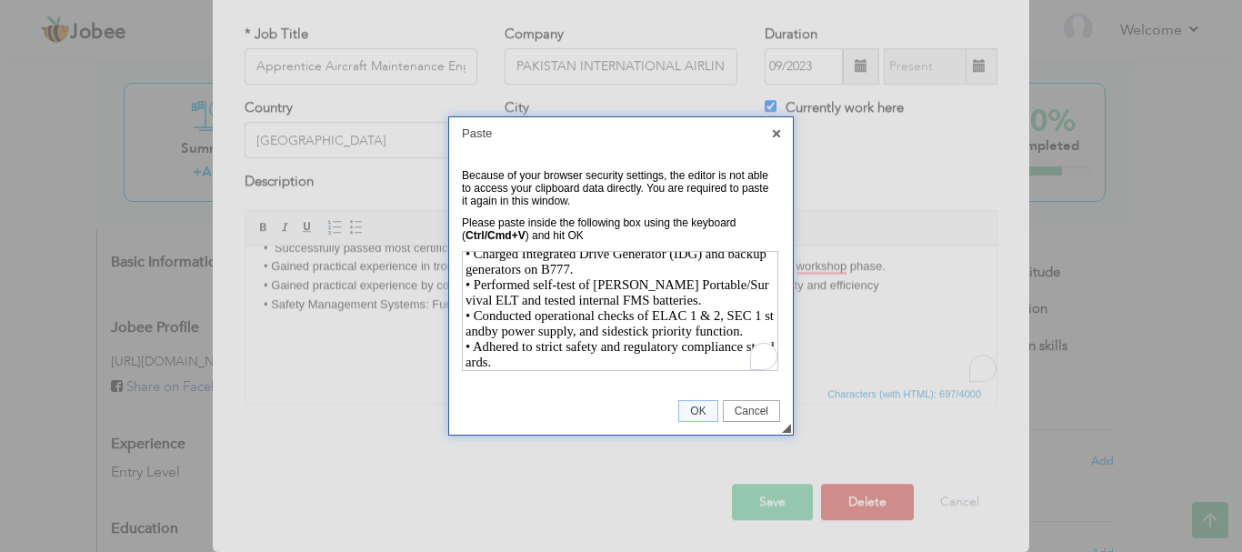
click at [762, 357] on div "Open Grammarly." at bounding box center [764, 356] width 20 height 20
click at [702, 407] on span "OK" at bounding box center [697, 410] width 37 height 13
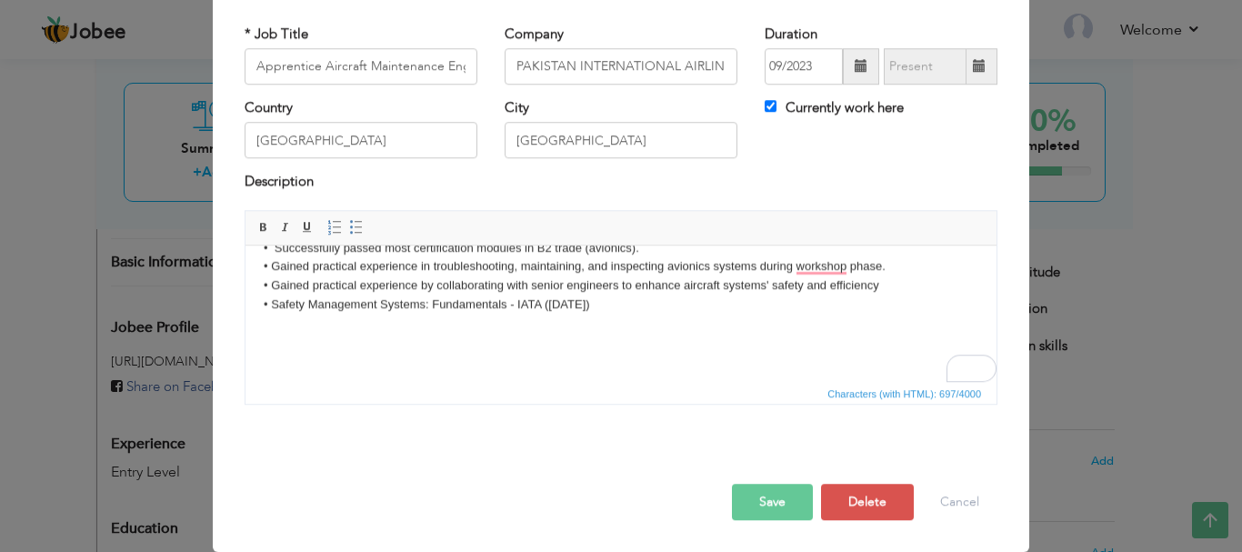
click at [789, 403] on span "Characters (with HTML): 697/4000" at bounding box center [620, 393] width 751 height 22
click at [624, 354] on p "To enrich screen reader interactions, please activate Accessibility in Grammarl…" at bounding box center [621, 353] width 714 height 19
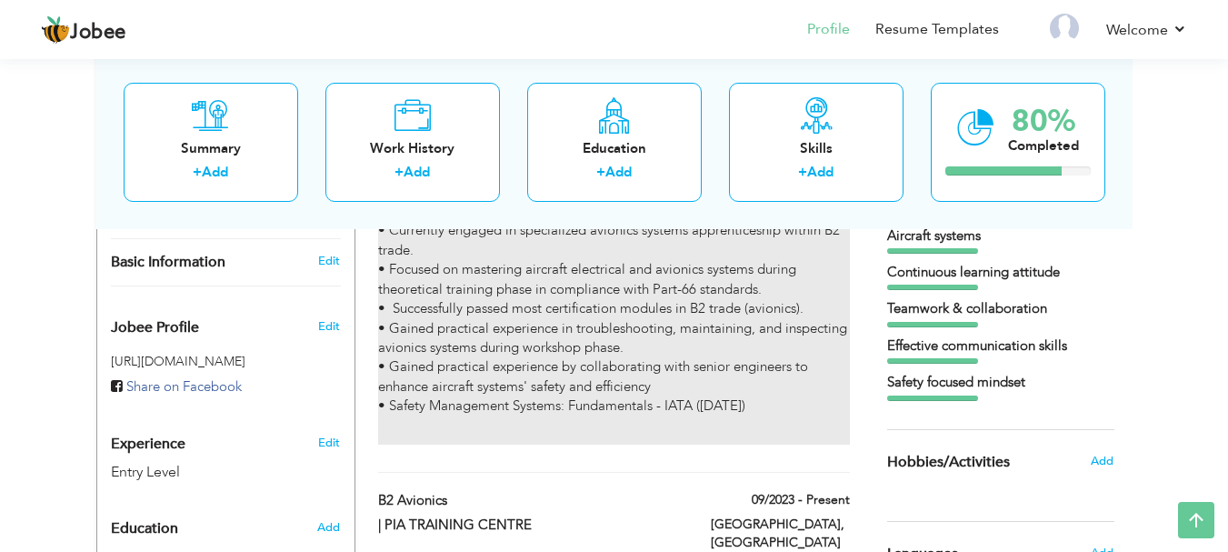
click at [553, 331] on p "• Currently engaged in specialized avionics systems apprenticeship within B2 tr…" at bounding box center [613, 318] width 471 height 195
type input "Apprentice Aircraft Maintenance Engineer (B2- Avionics)"
type input "PAKISTAN INTERNATIONAL AIRLINES (PIA)"
type input "09/2023"
type input "[GEOGRAPHIC_DATA]"
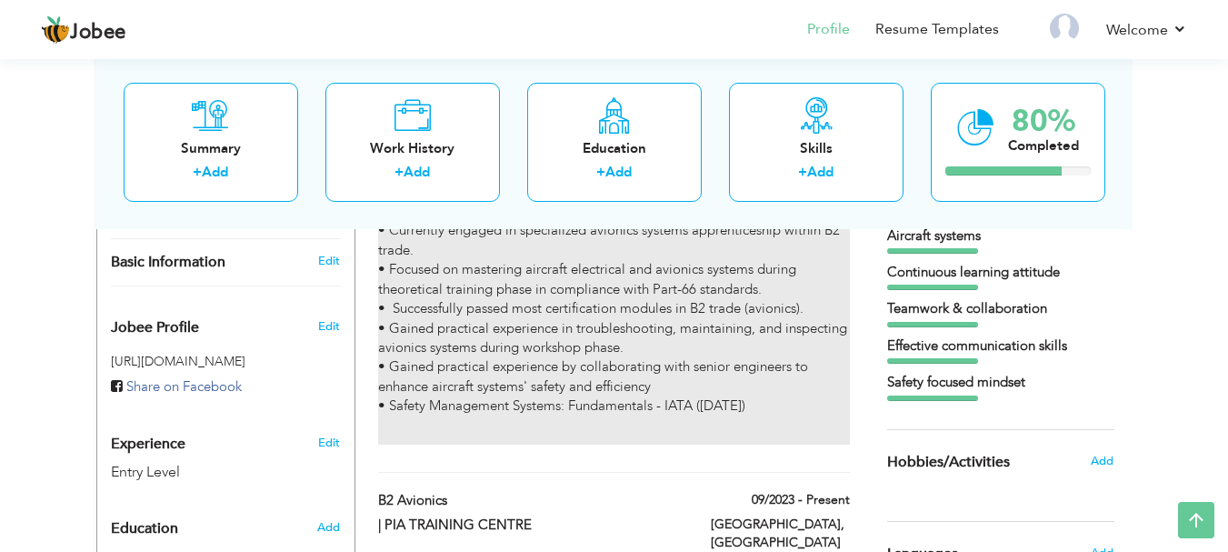
type input "[GEOGRAPHIC_DATA]"
checkbox input "true"
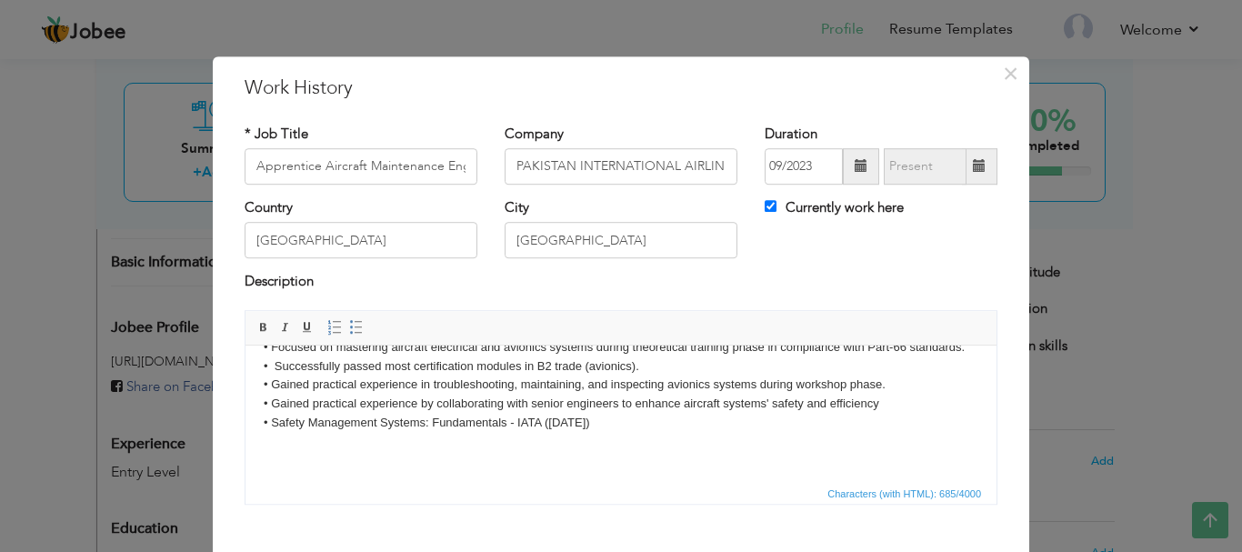
click at [648, 424] on p "• Currently engaged in specialized avionics systems apprenticeship within B2 tr…" at bounding box center [621, 375] width 714 height 114
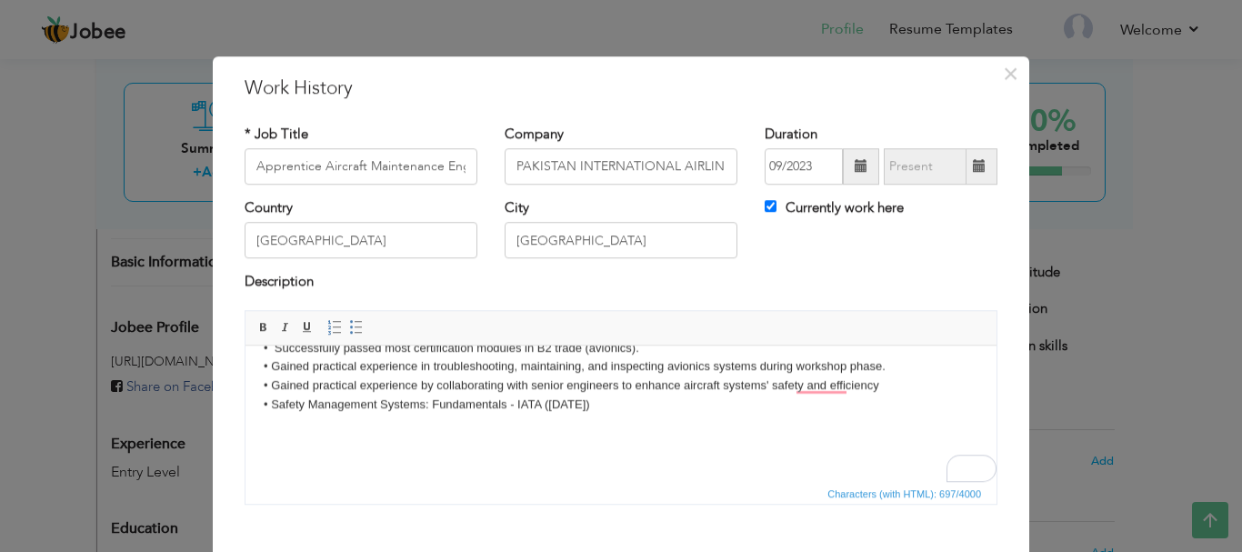
click at [996, 481] on html "• Currently engaged in specialized avionics systems apprenticeship within B2 tr…" at bounding box center [620, 381] width 751 height 199
click at [288, 435] on body "• Currently engaged in specialized avionics systems apprenticeship within B2 tr…" at bounding box center [621, 381] width 714 height 163
click at [286, 423] on p "• Currently engaged in specialized avionics systems apprenticeship within B2 tr…" at bounding box center [621, 366] width 714 height 133
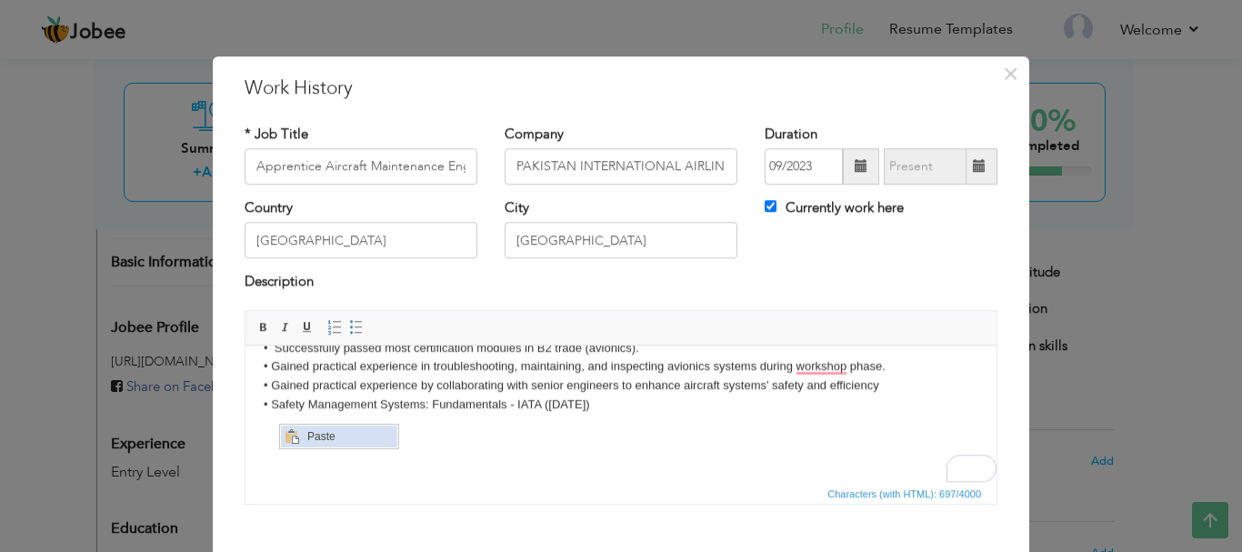
click at [292, 434] on span "Context Menu Options" at bounding box center [291, 435] width 15 height 15
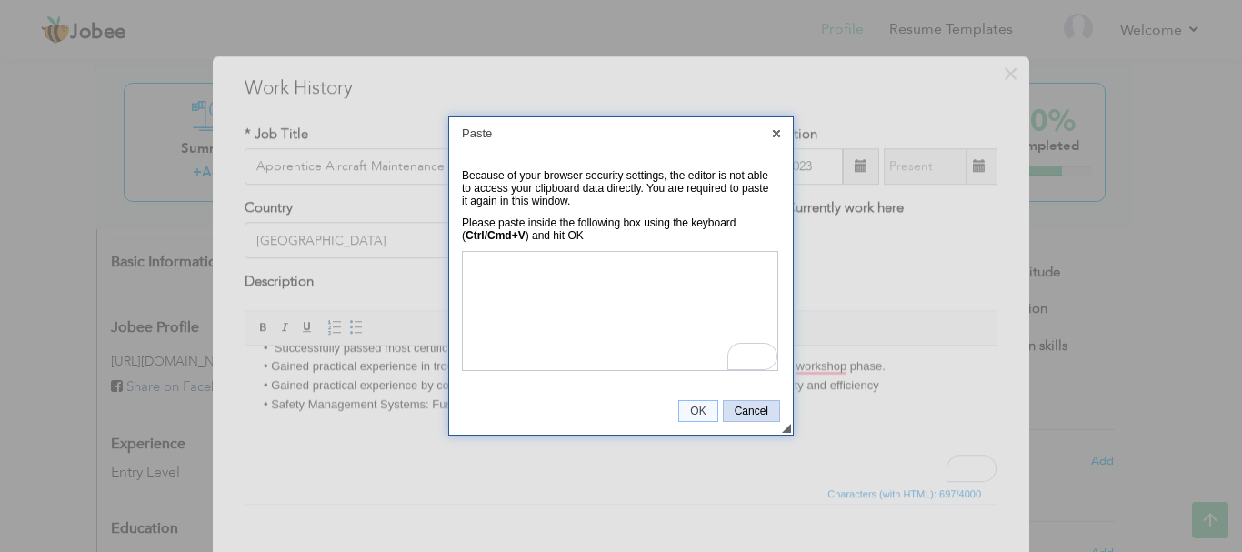
click at [751, 415] on span "Cancel" at bounding box center [751, 410] width 55 height 13
